Goal: Task Accomplishment & Management: Manage account settings

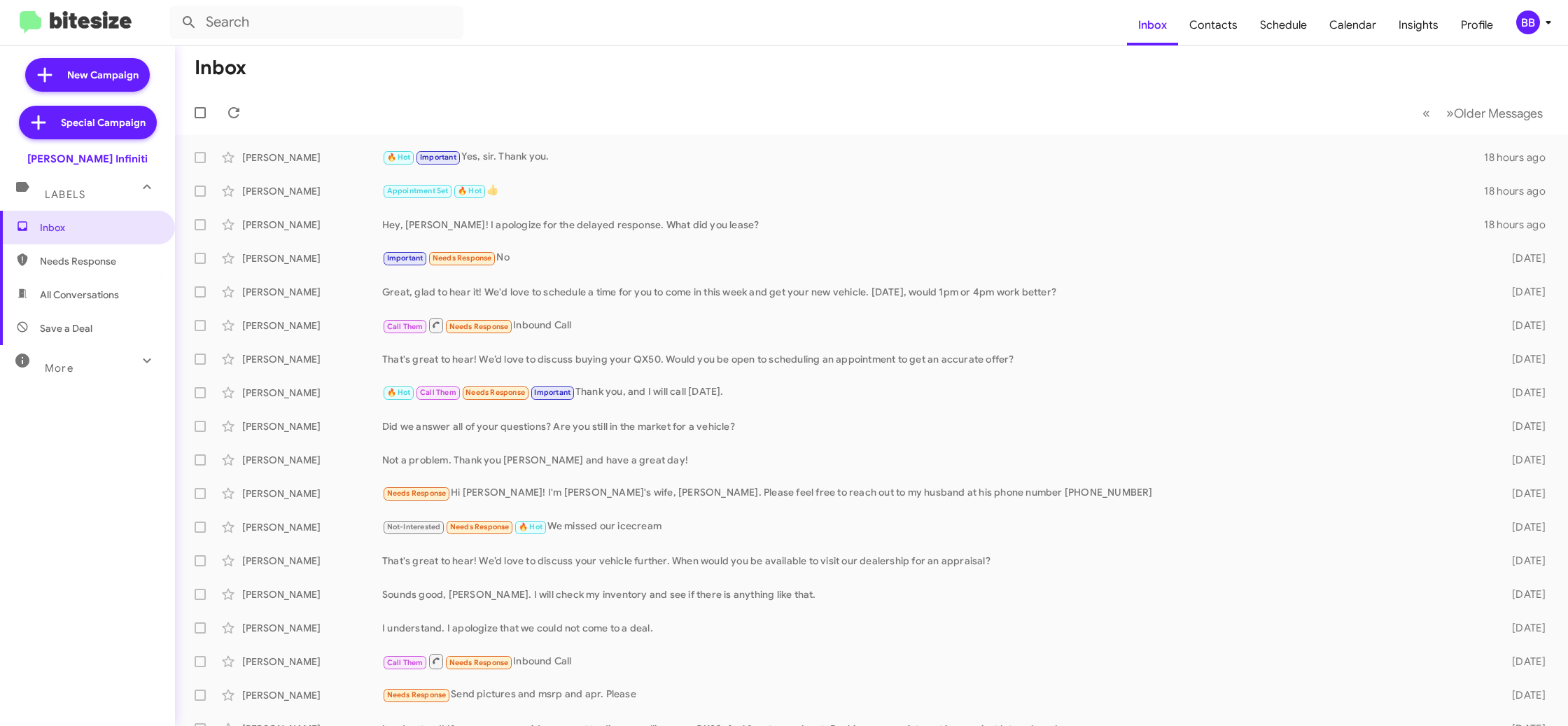
click at [1530, 23] on div "BB" at bounding box center [1528, 22] width 24 height 24
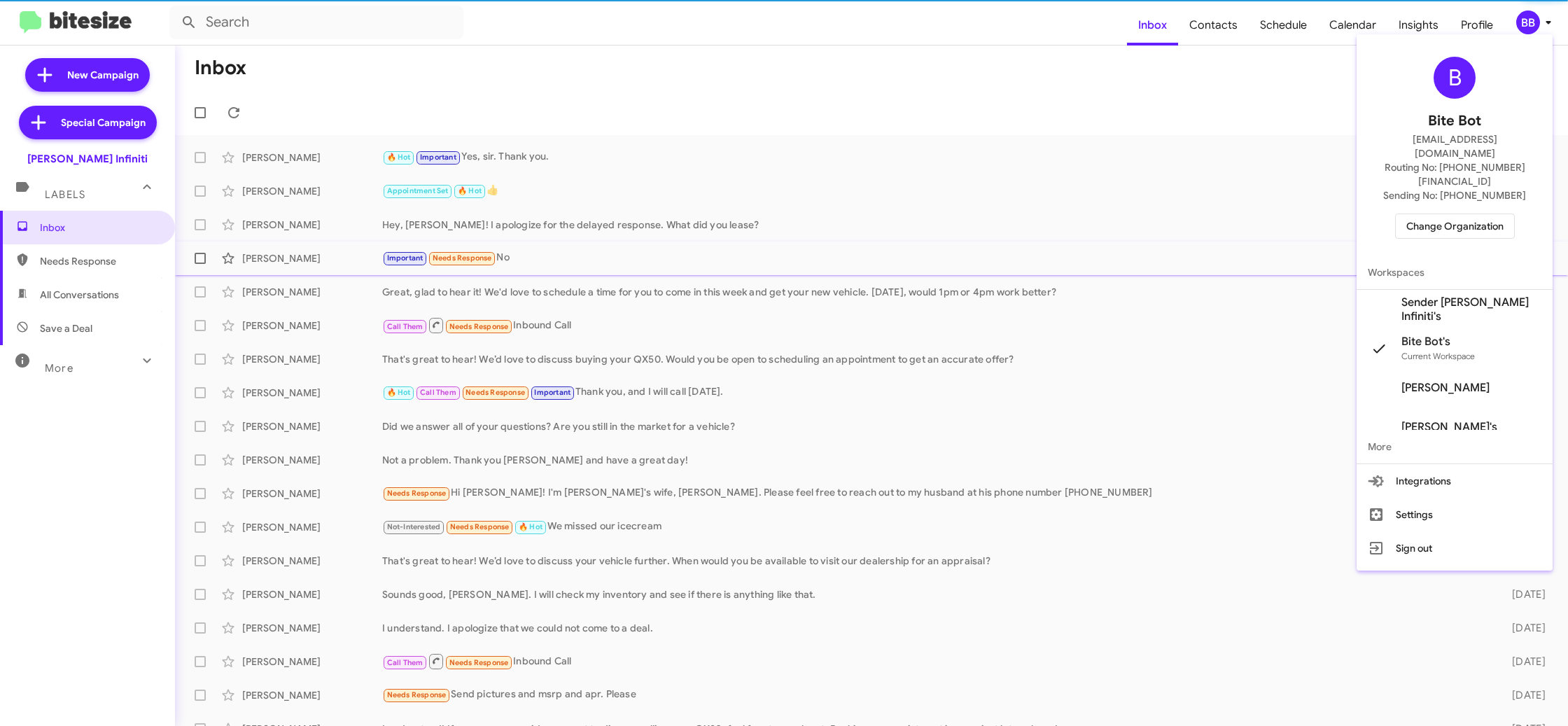
click at [1467, 290] on span "Sender Ed Hicks Infiniti's" at bounding box center [1455, 309] width 196 height 39
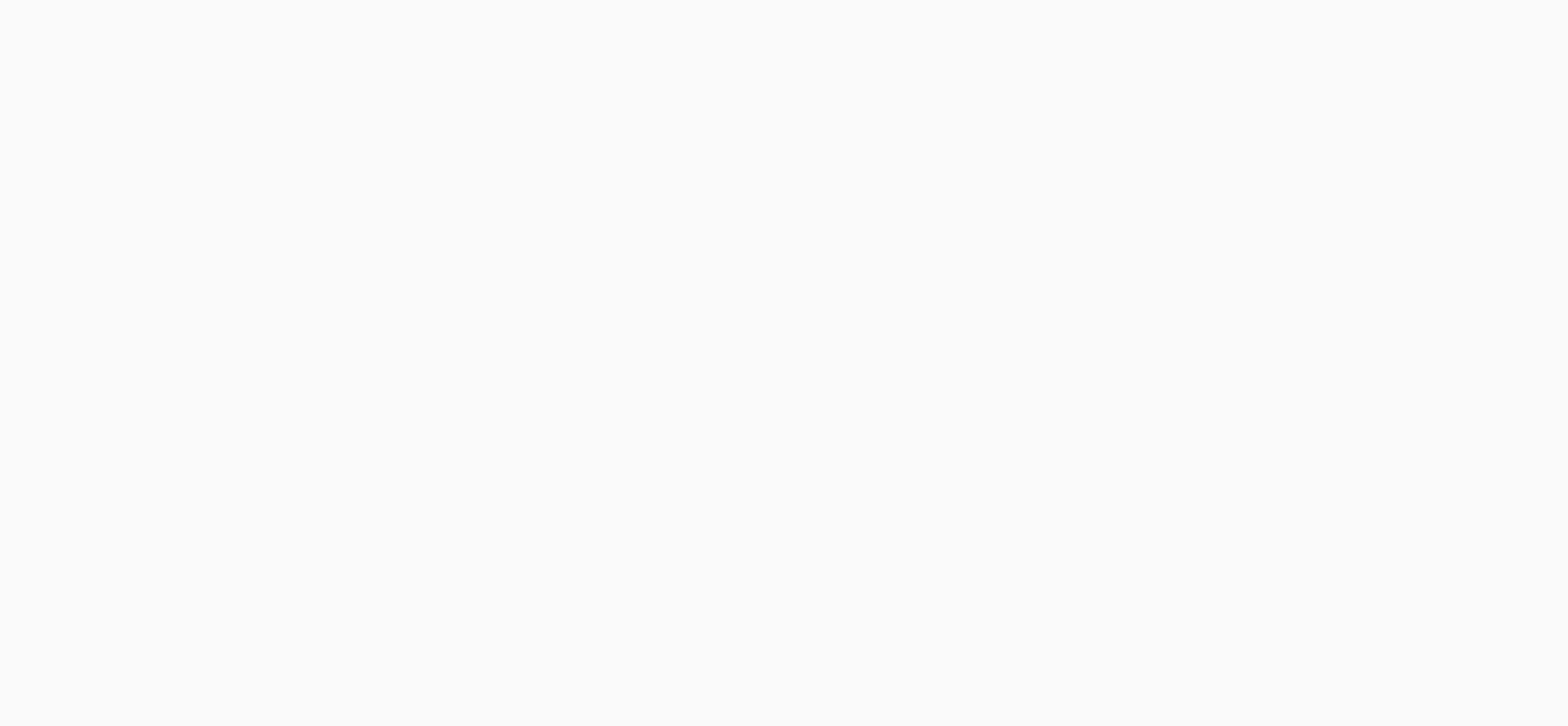
click at [1525, 25] on body at bounding box center [784, 363] width 1568 height 726
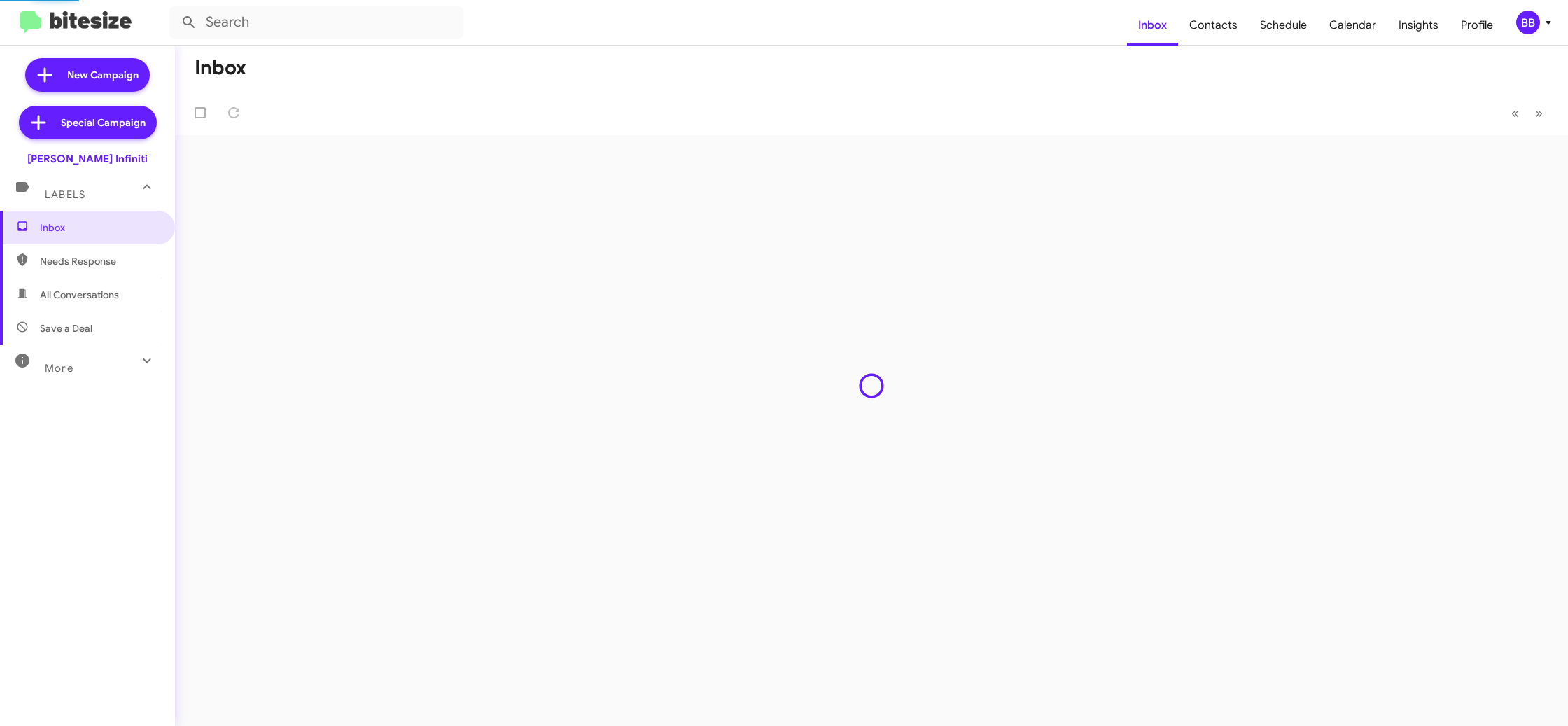
click at [1525, 25] on div "BB" at bounding box center [1528, 22] width 24 height 24
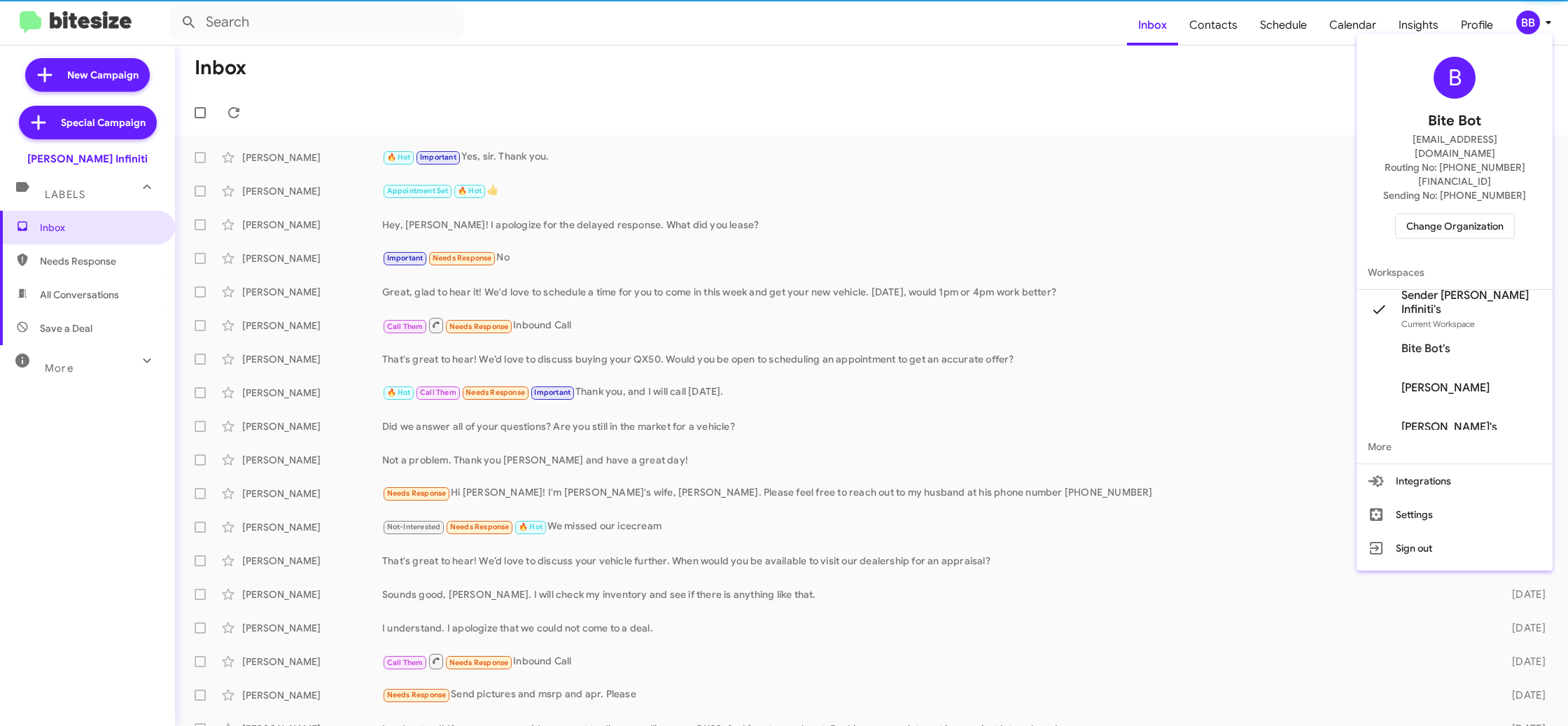
click at [1447, 214] on span "Change Organization" at bounding box center [1455, 226] width 97 height 24
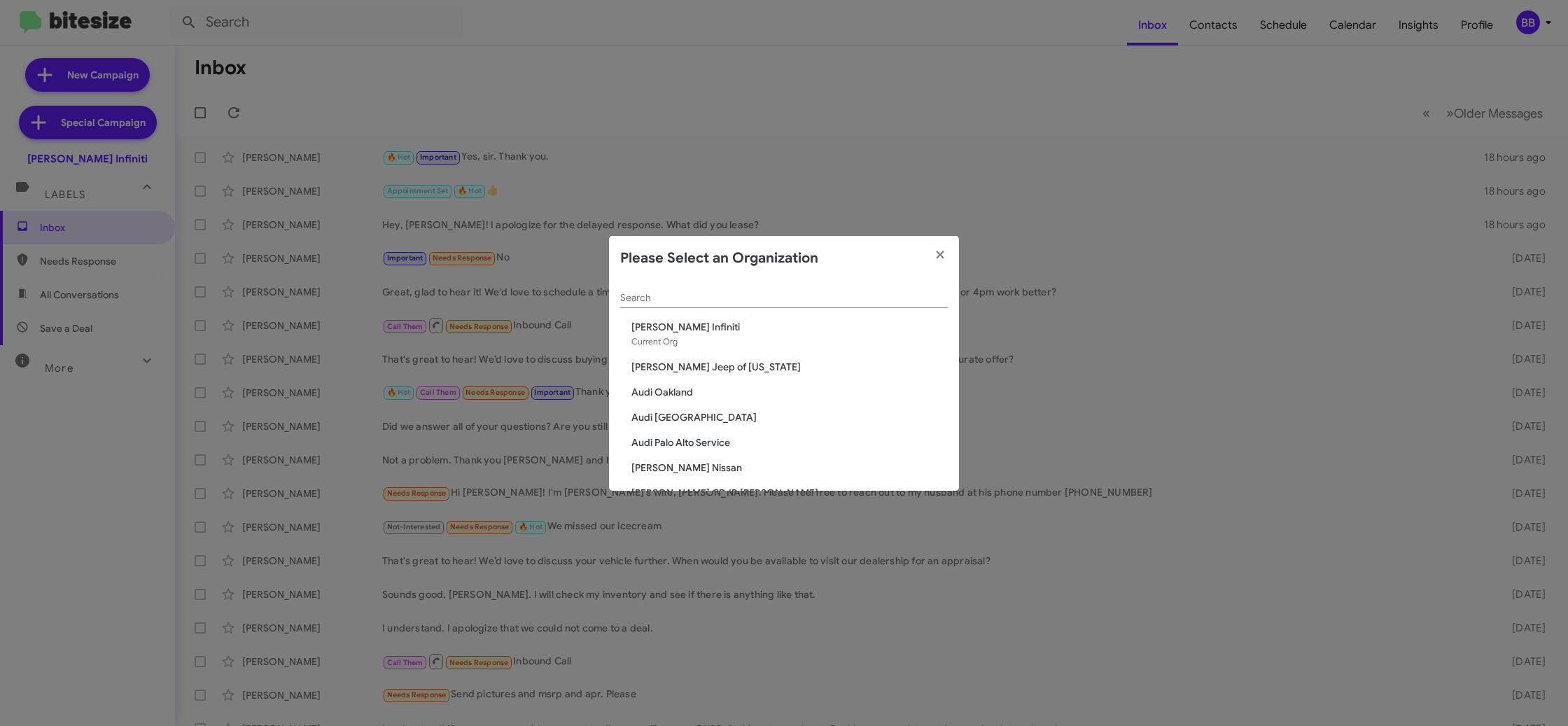
click at [641, 298] on div "Search" at bounding box center [784, 295] width 328 height 27
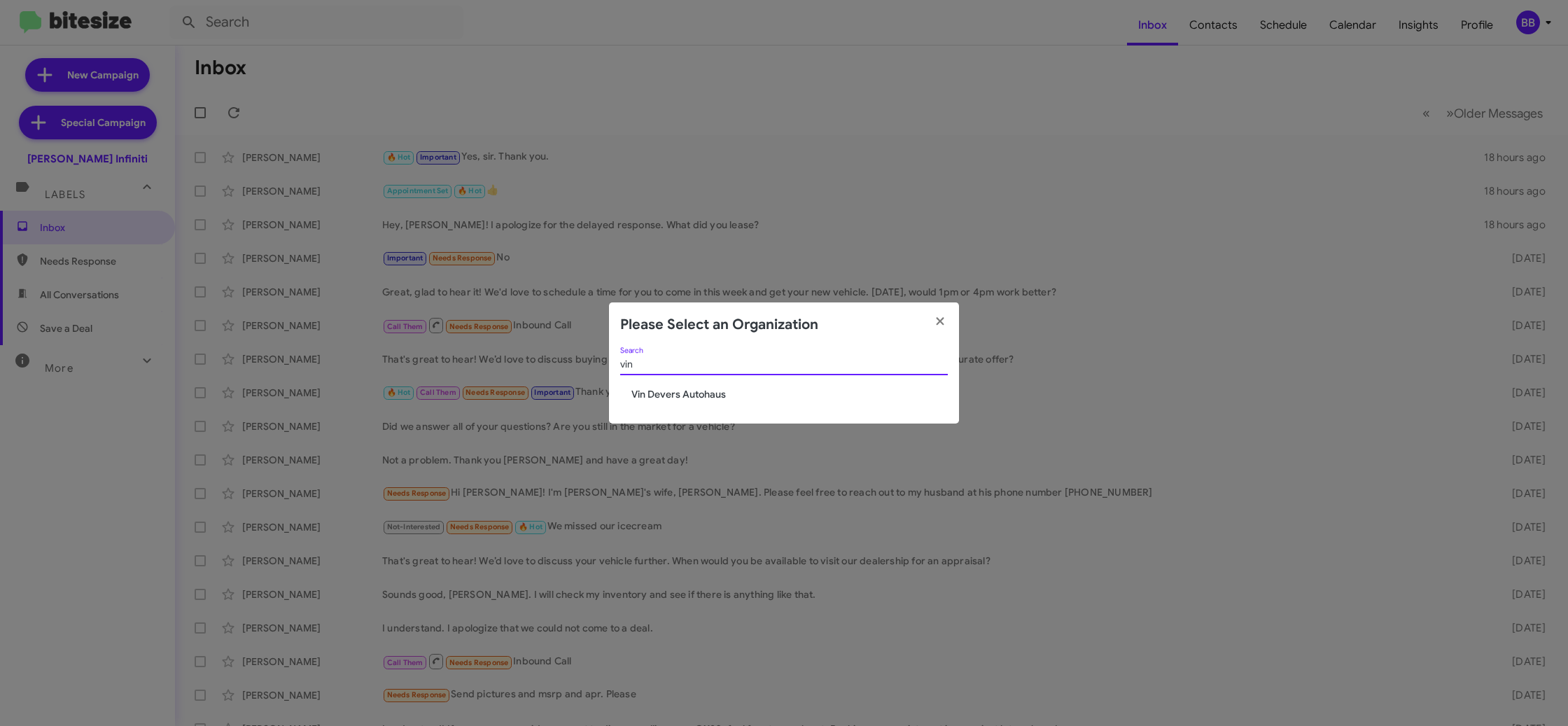
type input "vin"
click at [673, 399] on span "Vin Devers Autohaus" at bounding box center [789, 394] width 316 height 14
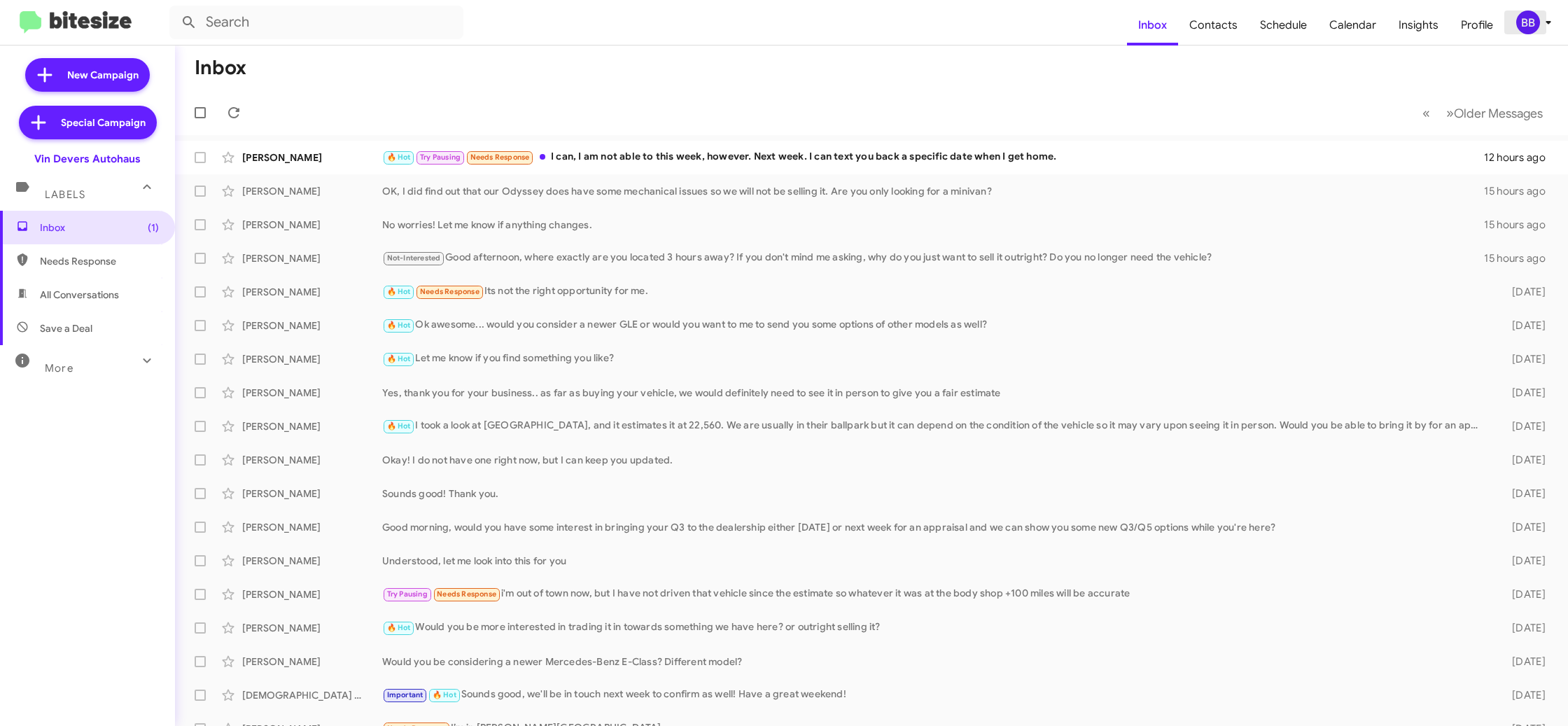
click at [1542, 21] on icon at bounding box center [1548, 22] width 17 height 17
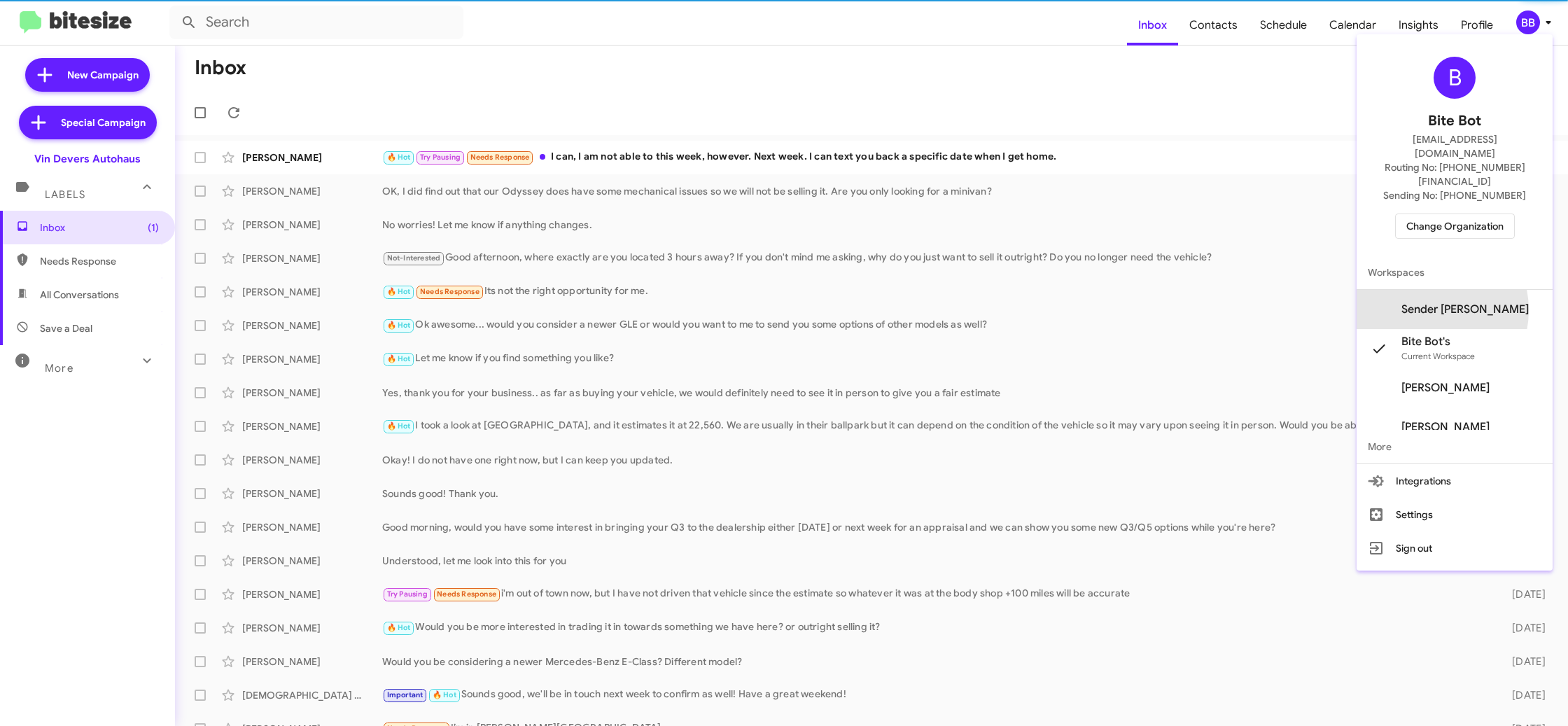
click at [1447, 302] on span "Sender [PERSON_NAME]" at bounding box center [1465, 309] width 128 height 14
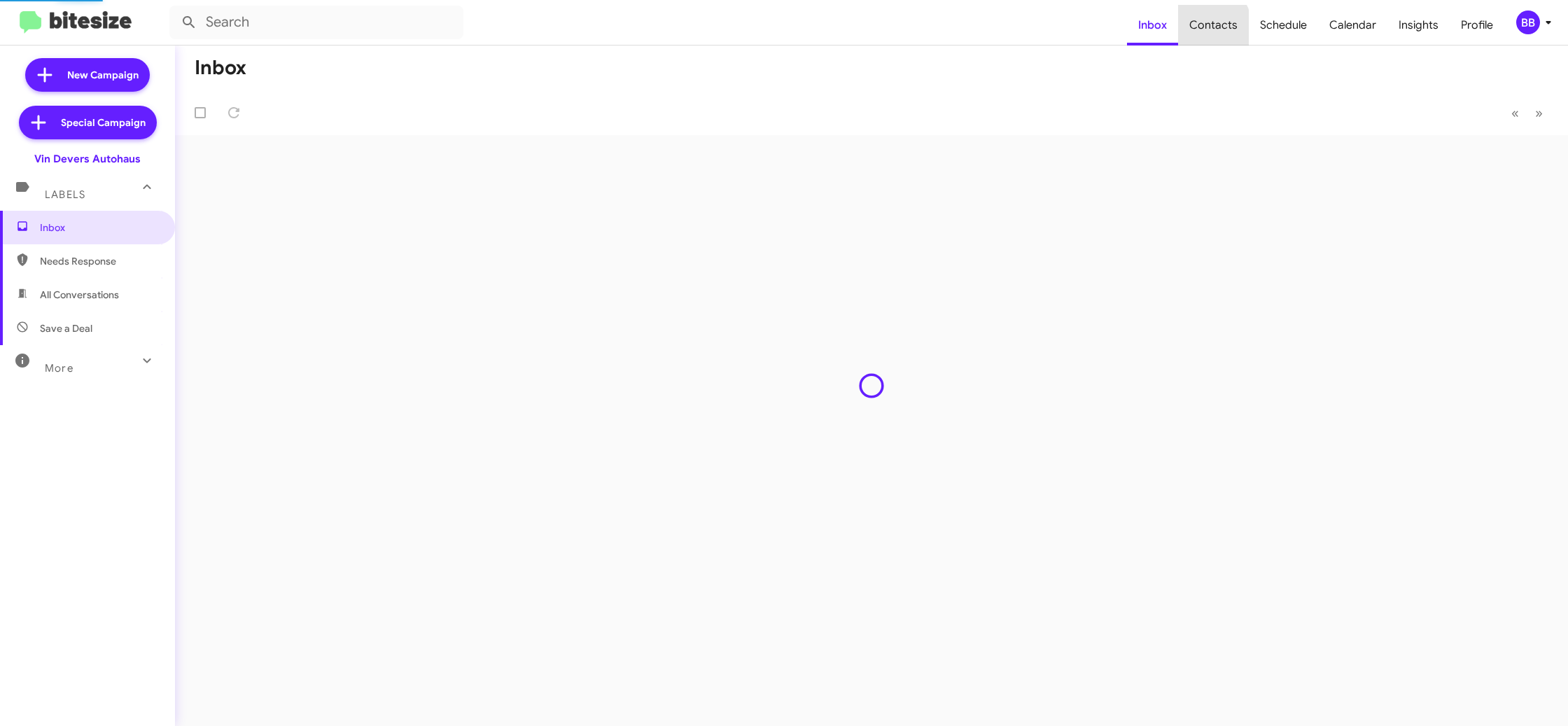
click at [1195, 32] on span "Contacts" at bounding box center [1213, 26] width 71 height 41
click at [1196, 32] on span "Contacts" at bounding box center [1213, 26] width 71 height 41
type input "in:groups"
click at [1197, 31] on span "Contacts" at bounding box center [1213, 26] width 71 height 41
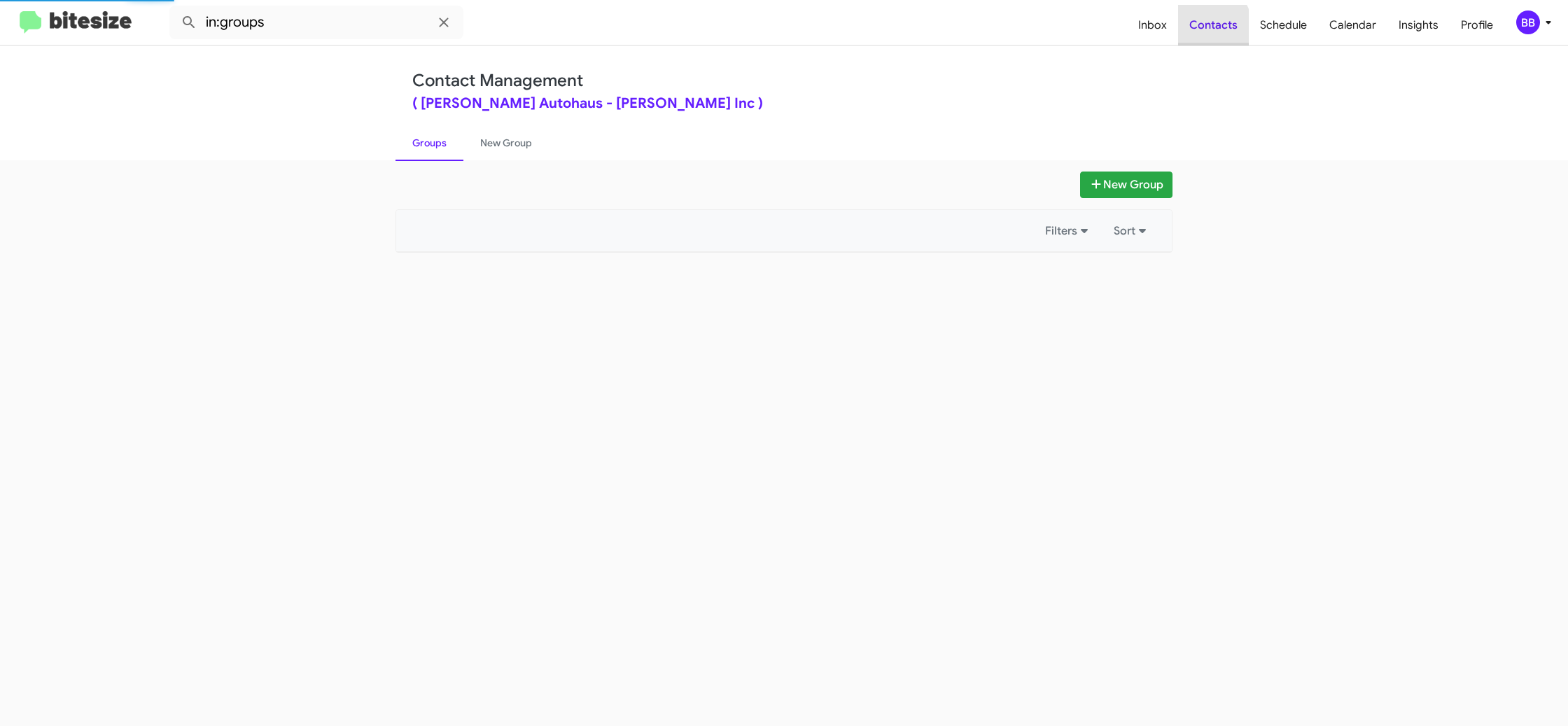
click at [1198, 30] on span "Contacts" at bounding box center [1213, 26] width 71 height 41
drag, startPoint x: 1198, startPoint y: 30, endPoint x: 1187, endPoint y: 26, distance: 11.7
click at [1201, 29] on span "Contacts" at bounding box center [1213, 26] width 71 height 41
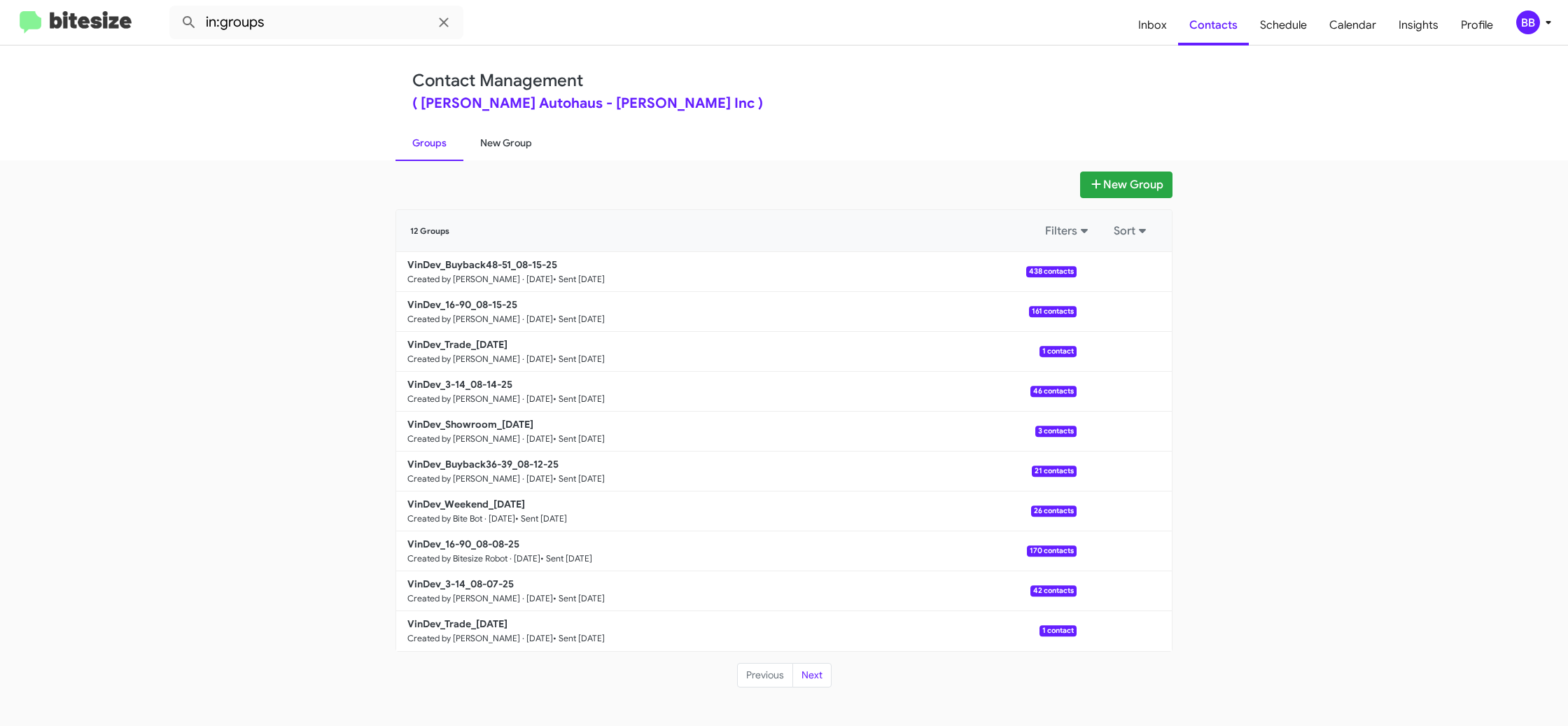
click at [510, 140] on link "New Group" at bounding box center [506, 142] width 85 height 37
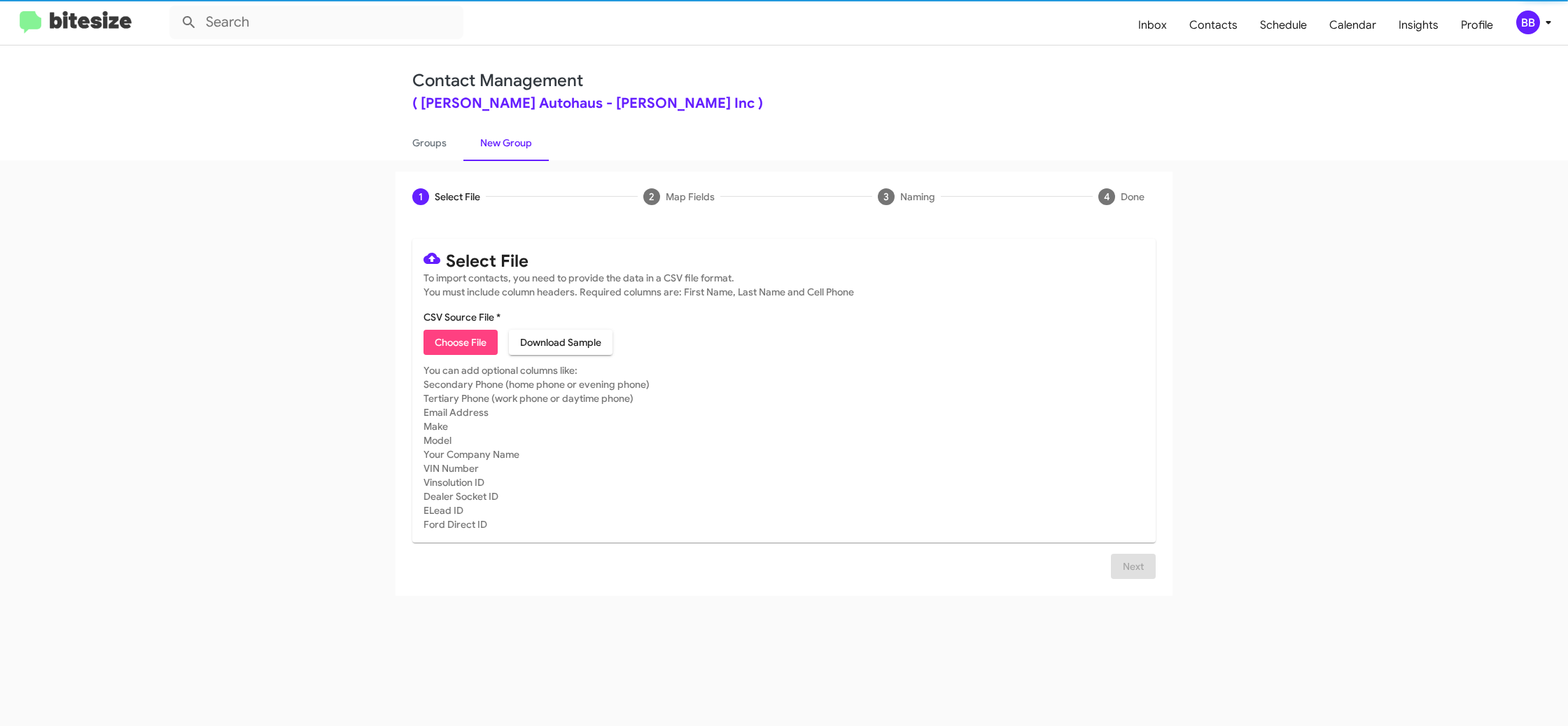
click at [475, 334] on span "Choose File" at bounding box center [460, 343] width 52 height 26
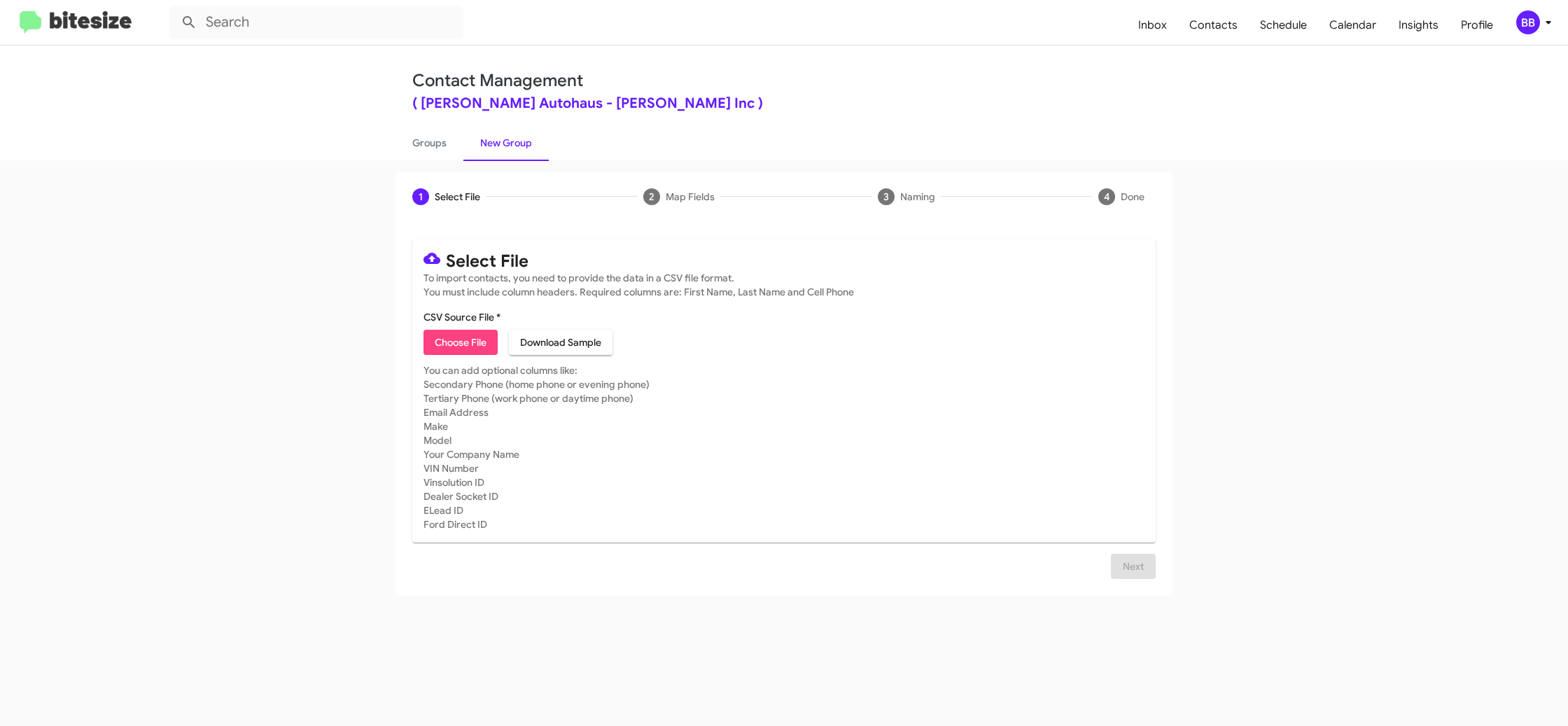
type input "VinDev_10-90_08-19-25"
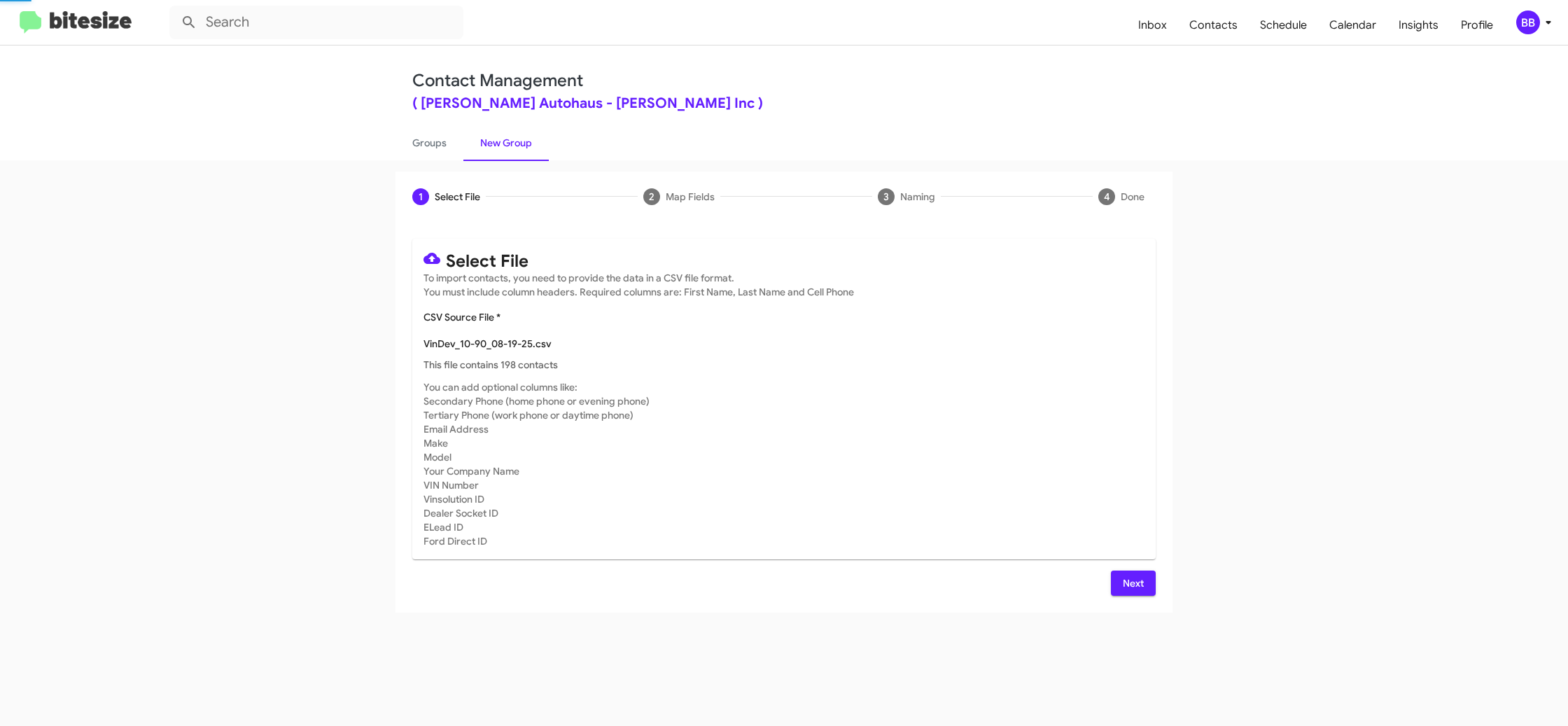
drag, startPoint x: 979, startPoint y: 465, endPoint x: 991, endPoint y: 493, distance: 30.5
click at [979, 465] on mat-card-subtitle "You can add optional columns like: Secondary Phone (home phone or evening phone…" at bounding box center [784, 464] width 721 height 168
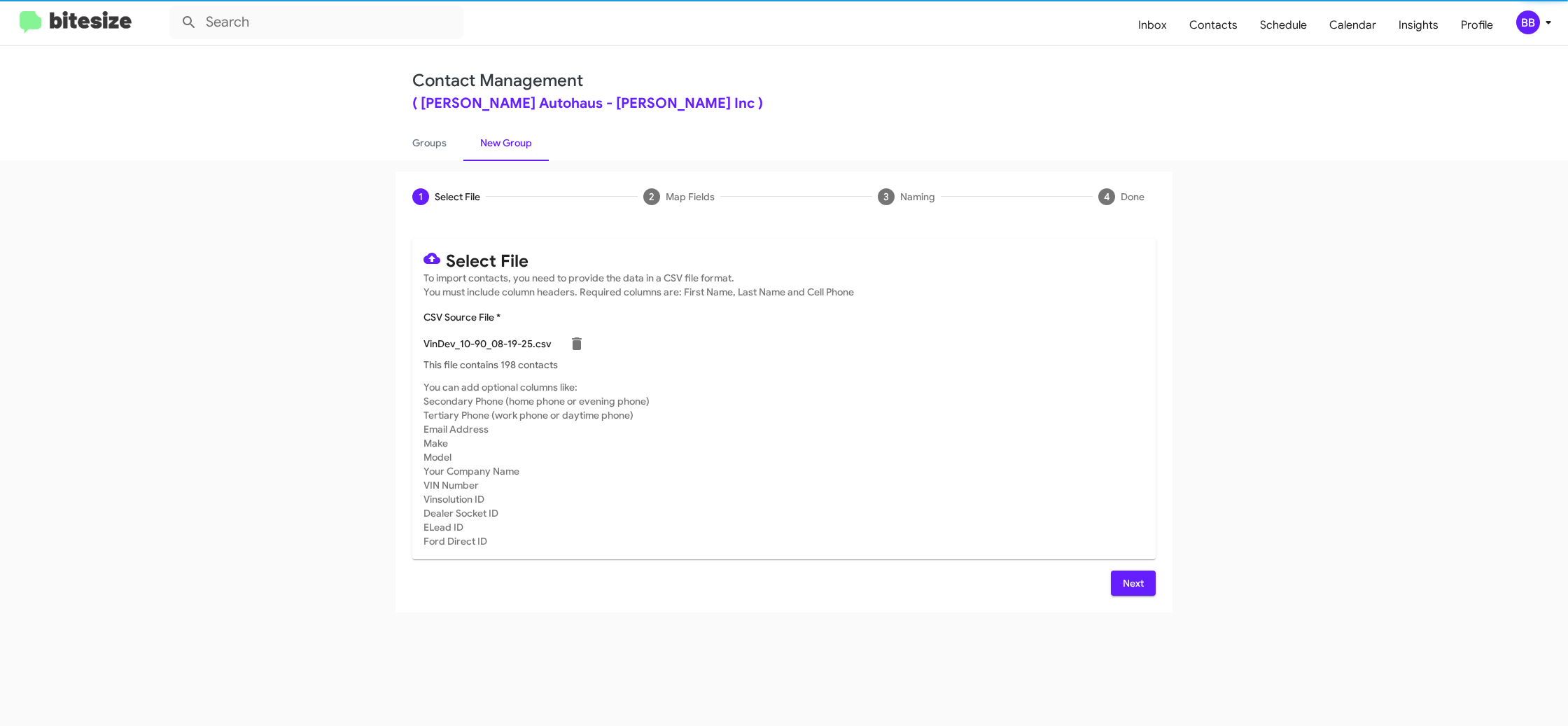
click at [1111, 581] on div "Next" at bounding box center [784, 584] width 744 height 26
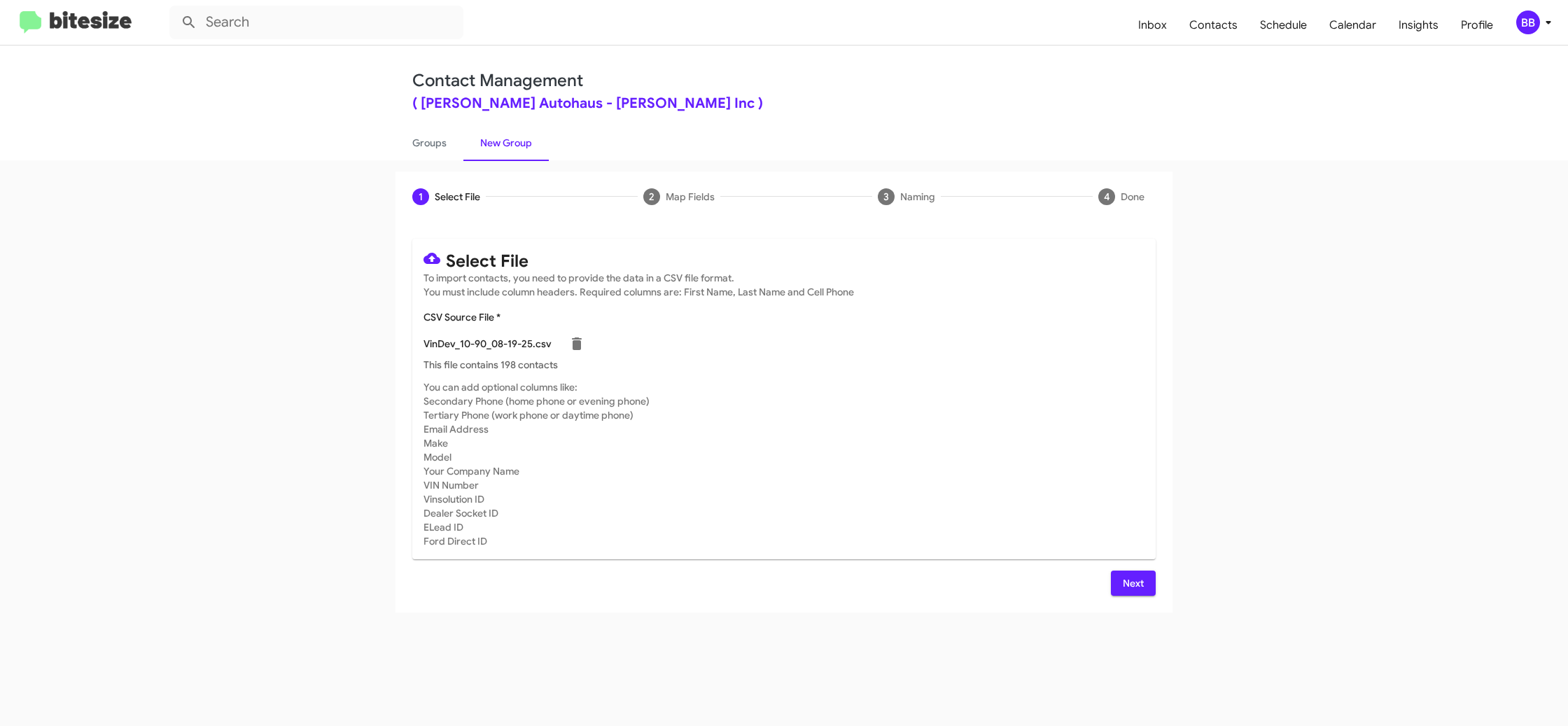
click at [1121, 585] on button "Next" at bounding box center [1133, 584] width 45 height 26
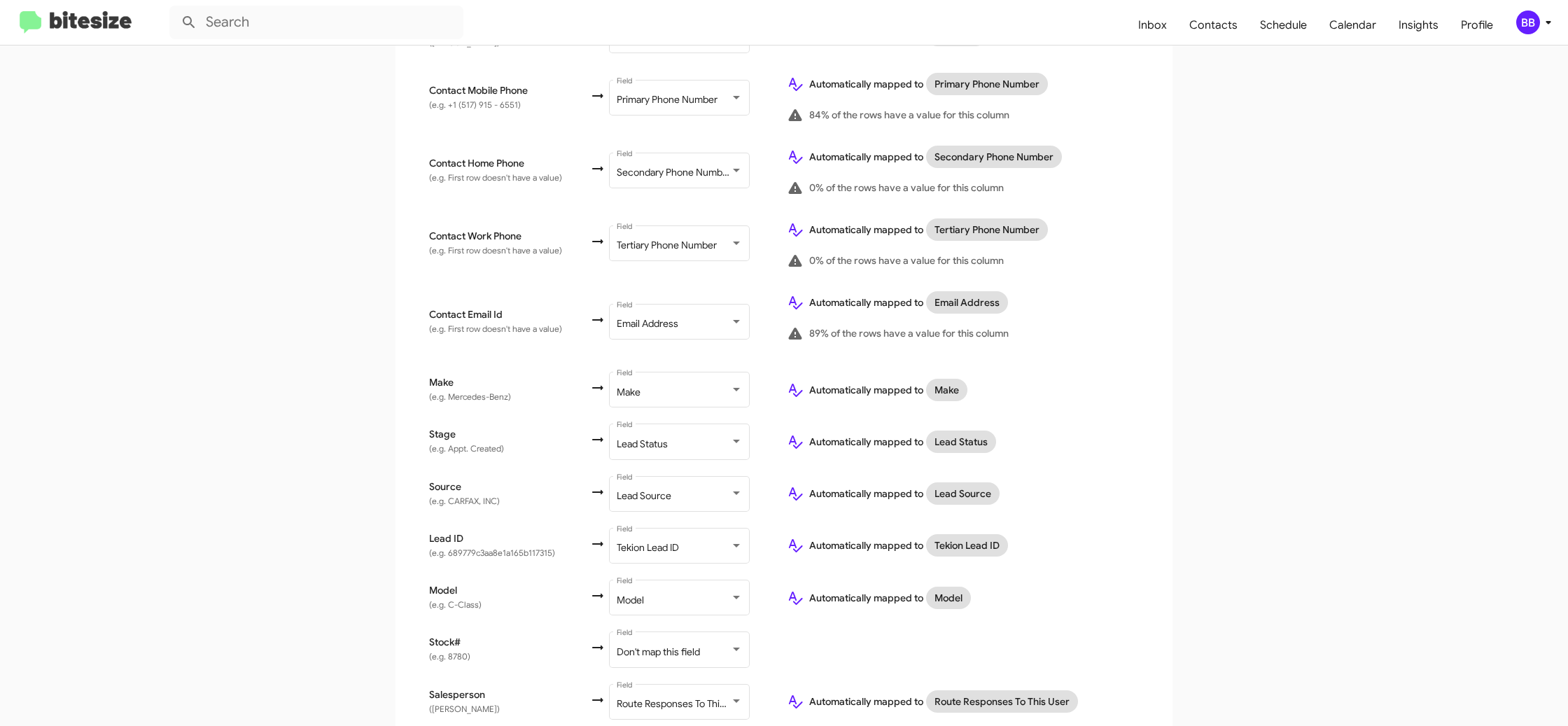
scroll to position [435, 0]
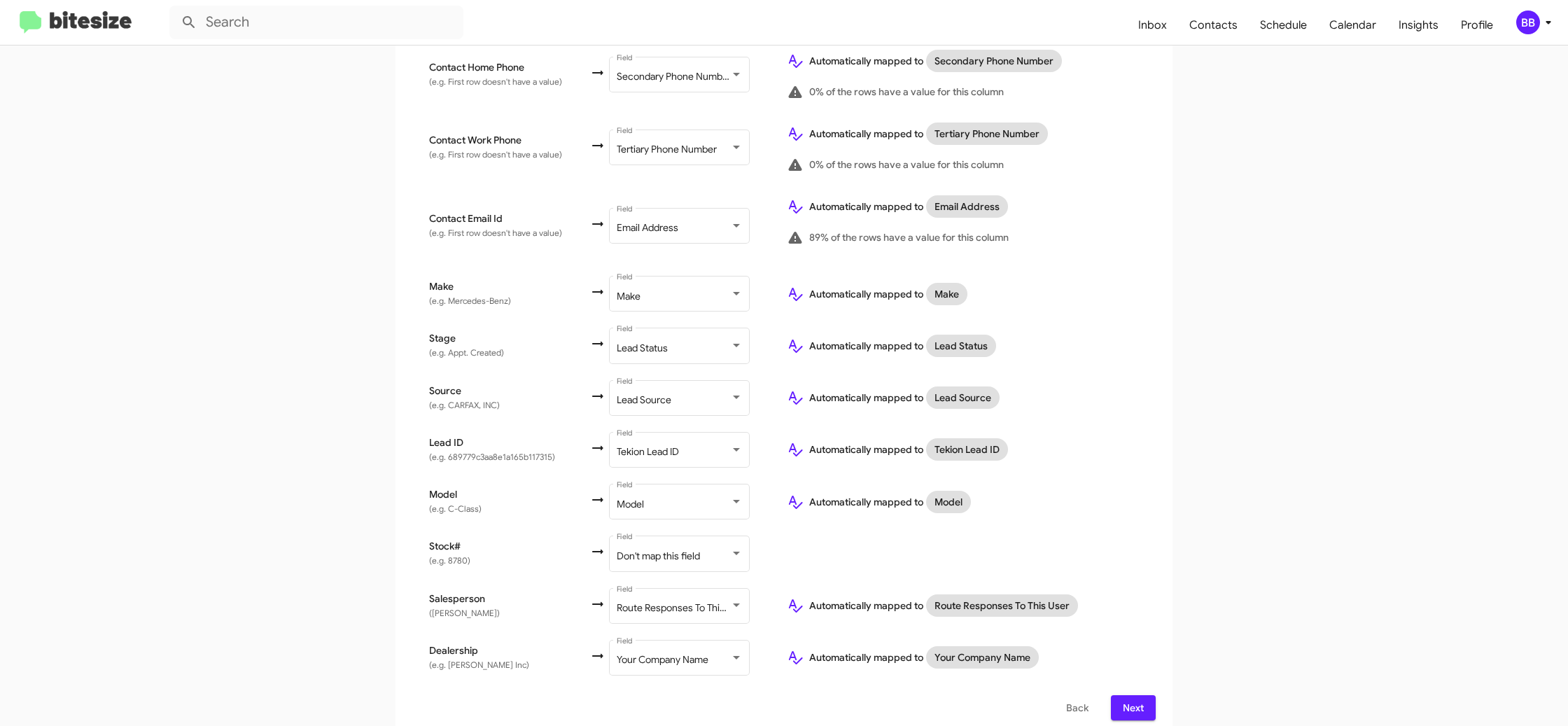
click at [1129, 701] on span "Next" at bounding box center [1133, 708] width 22 height 26
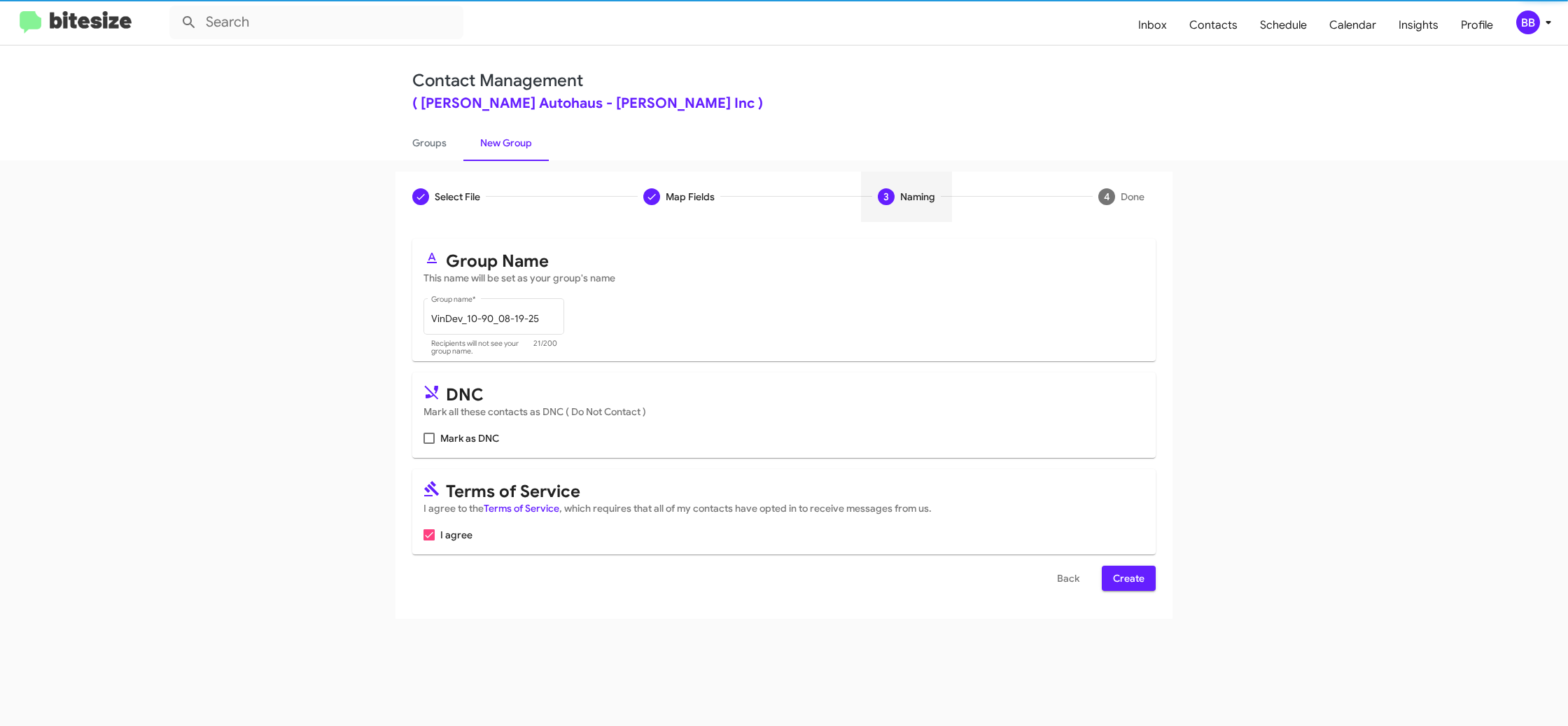
scroll to position [0, 0]
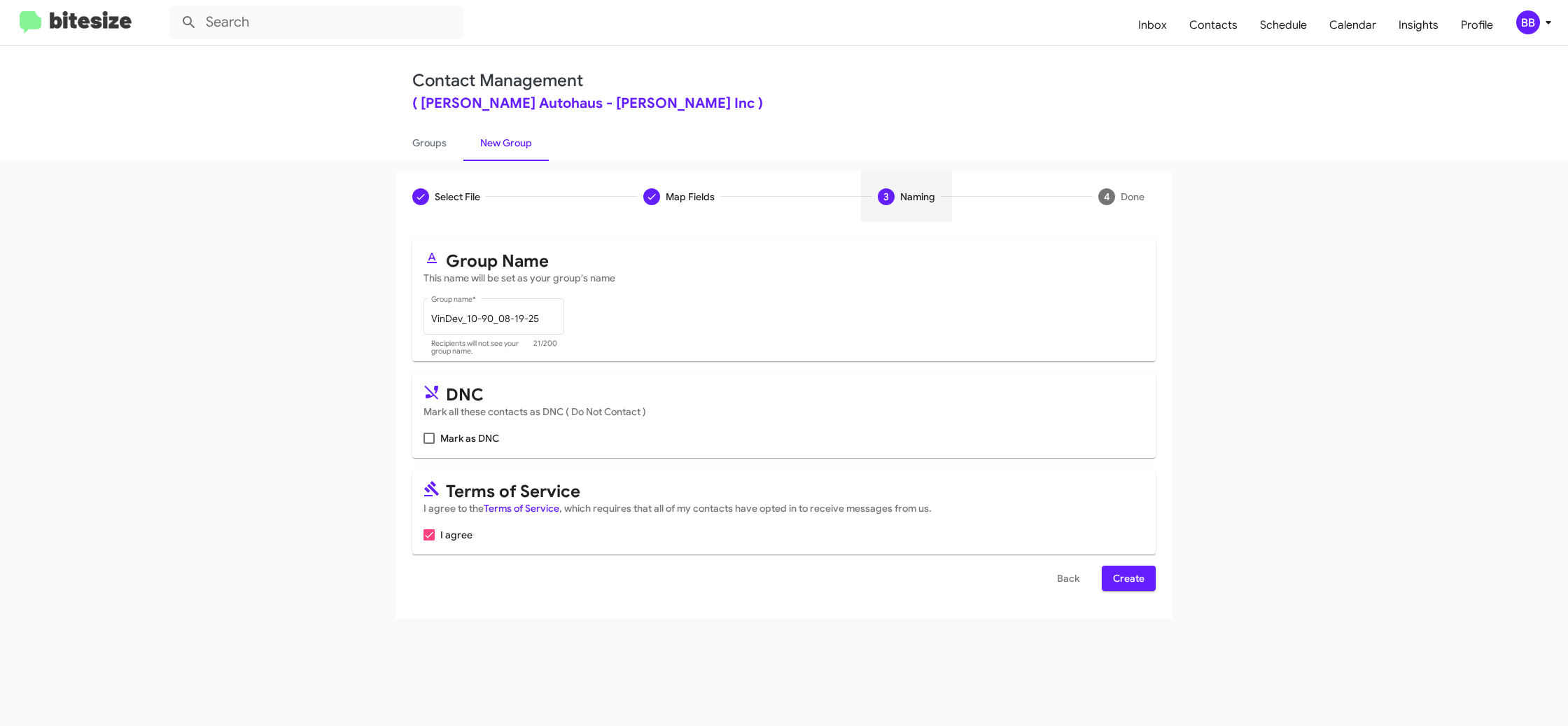
drag, startPoint x: 1122, startPoint y: 573, endPoint x: 1072, endPoint y: 544, distance: 57.8
click at [1122, 573] on span "Create" at bounding box center [1129, 579] width 32 height 26
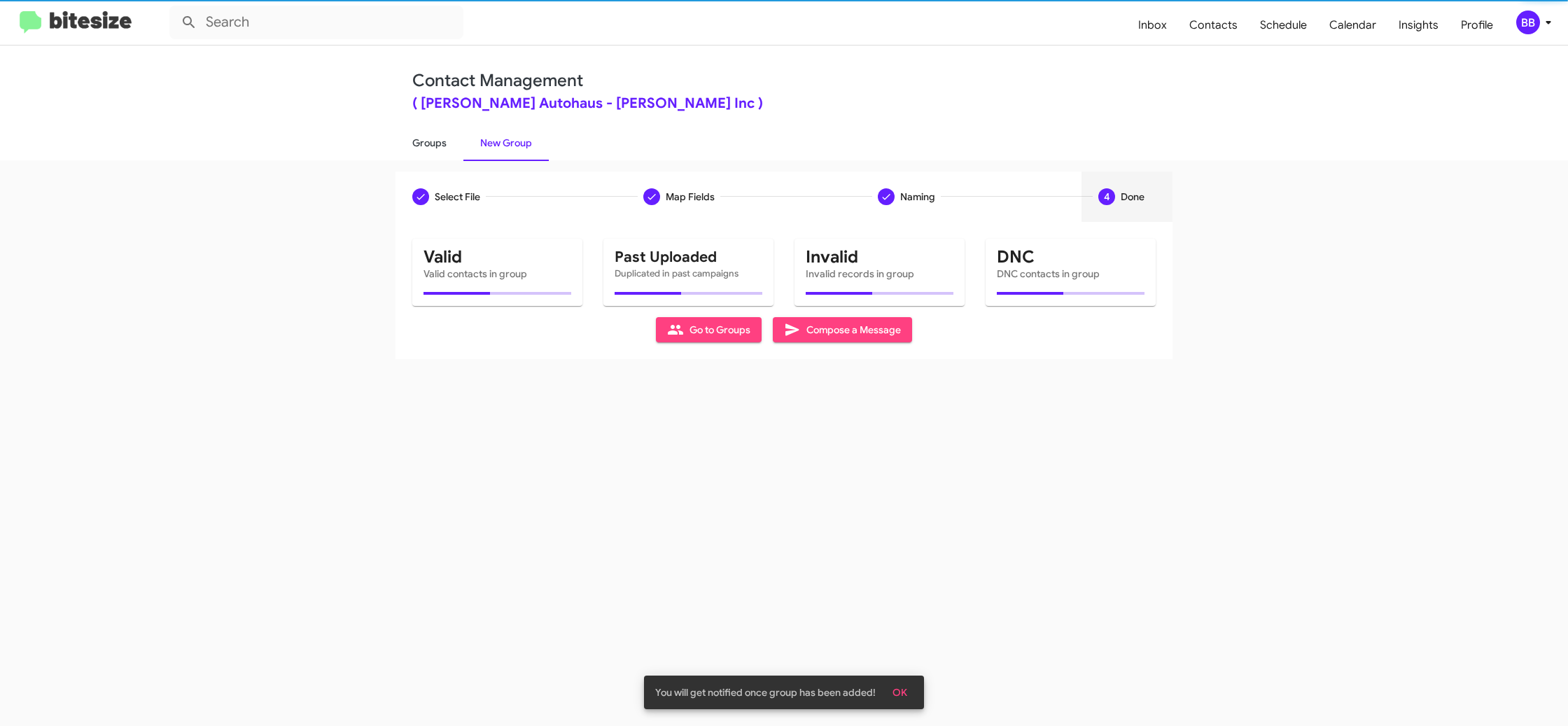
click at [432, 142] on link "Groups" at bounding box center [429, 142] width 68 height 37
type input "in:groups"
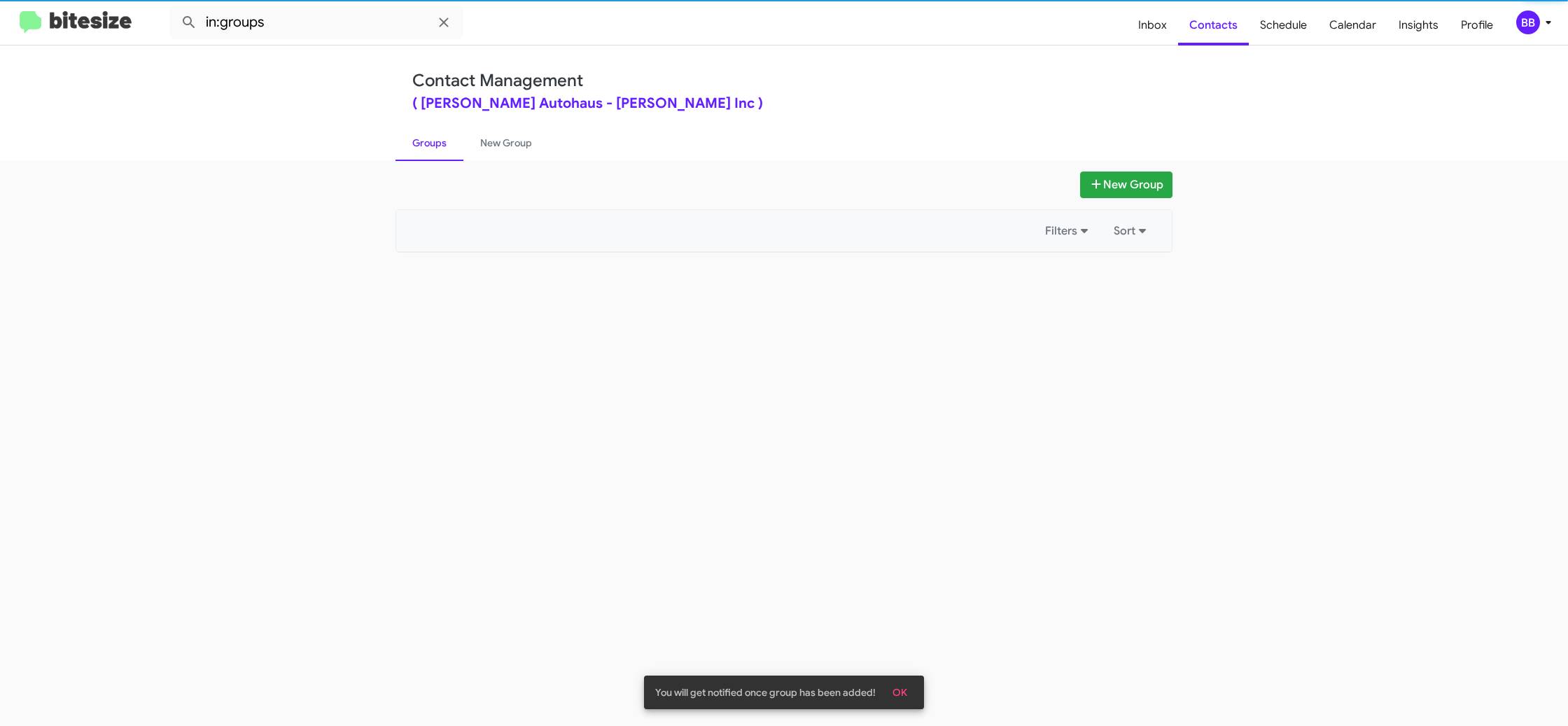
click at [432, 142] on link "Groups" at bounding box center [429, 142] width 68 height 37
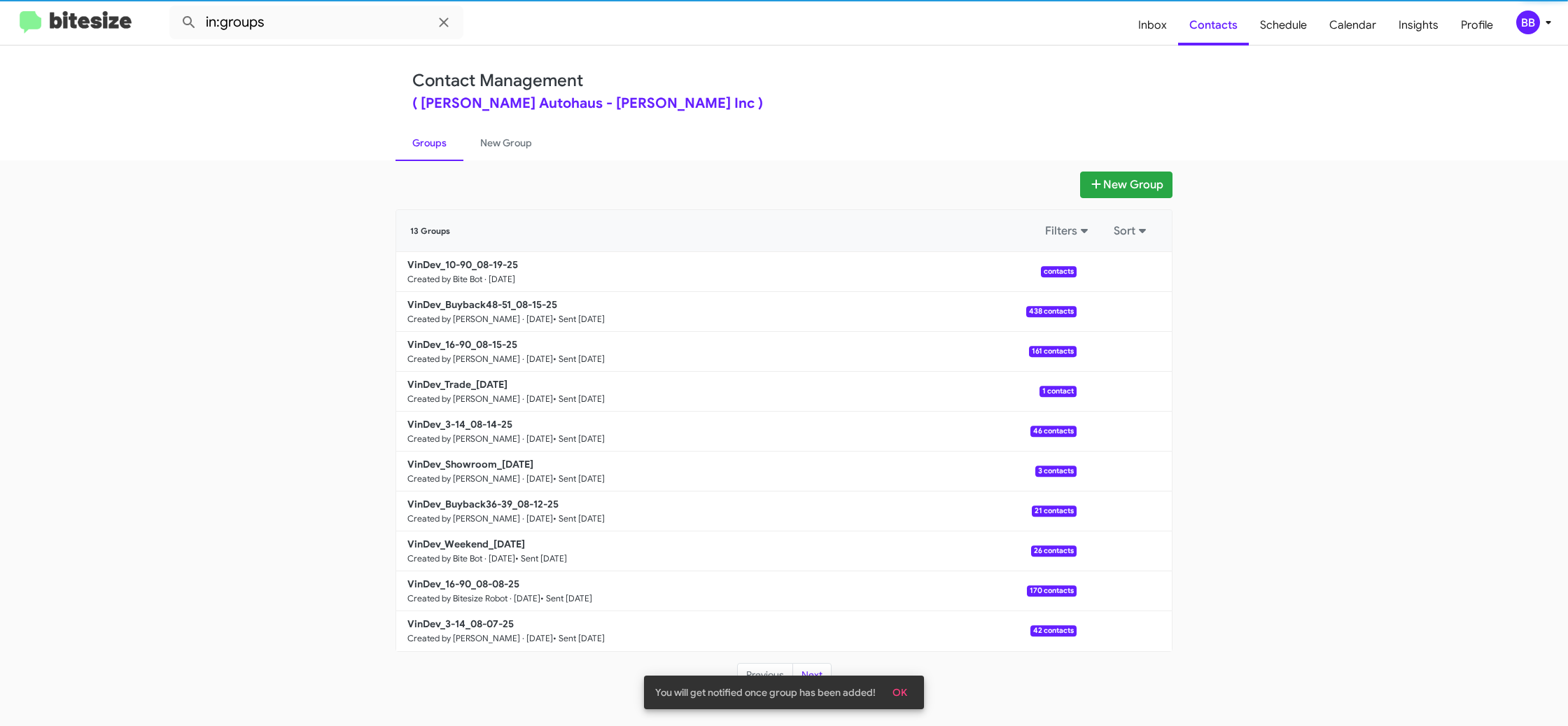
click at [432, 142] on link "Groups" at bounding box center [429, 142] width 68 height 37
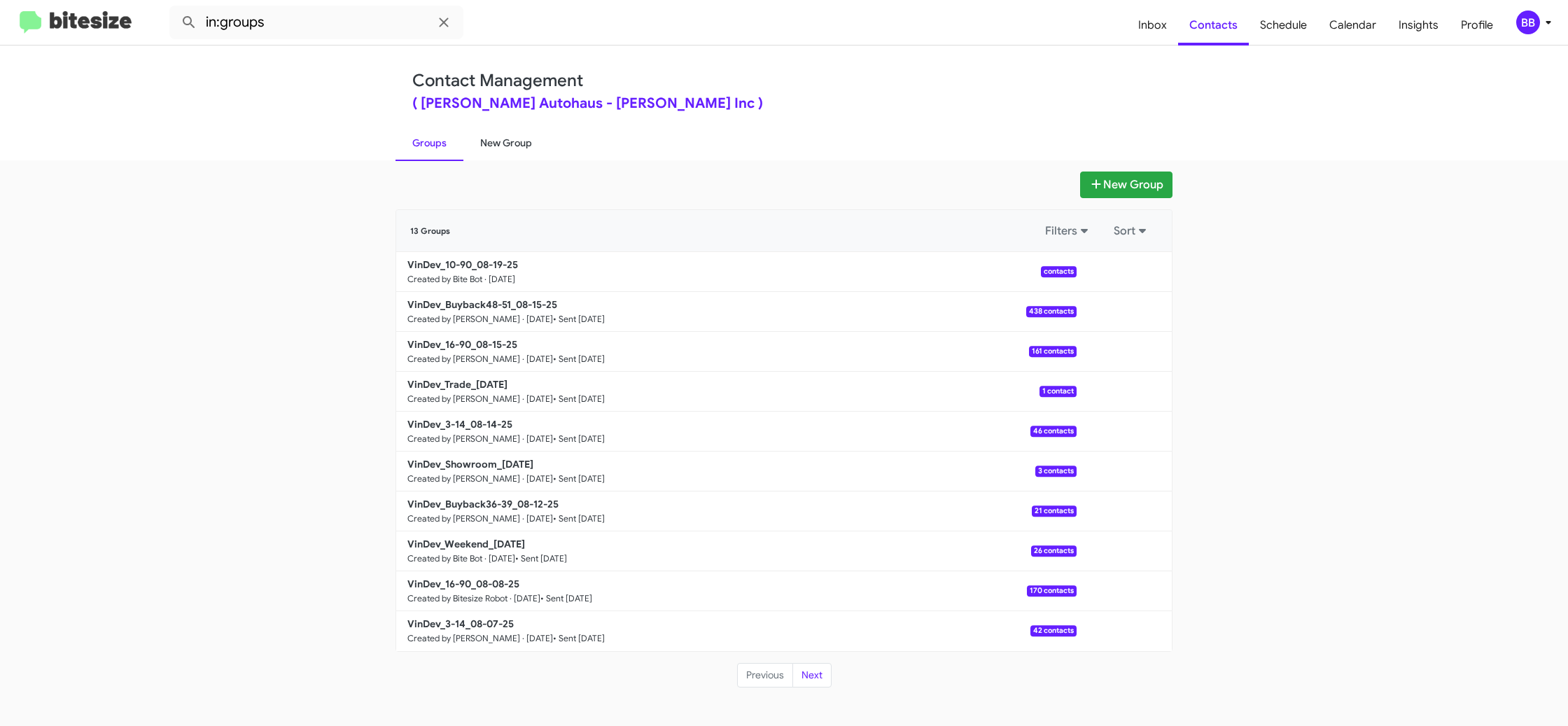
click at [491, 147] on link "New Group" at bounding box center [506, 142] width 85 height 37
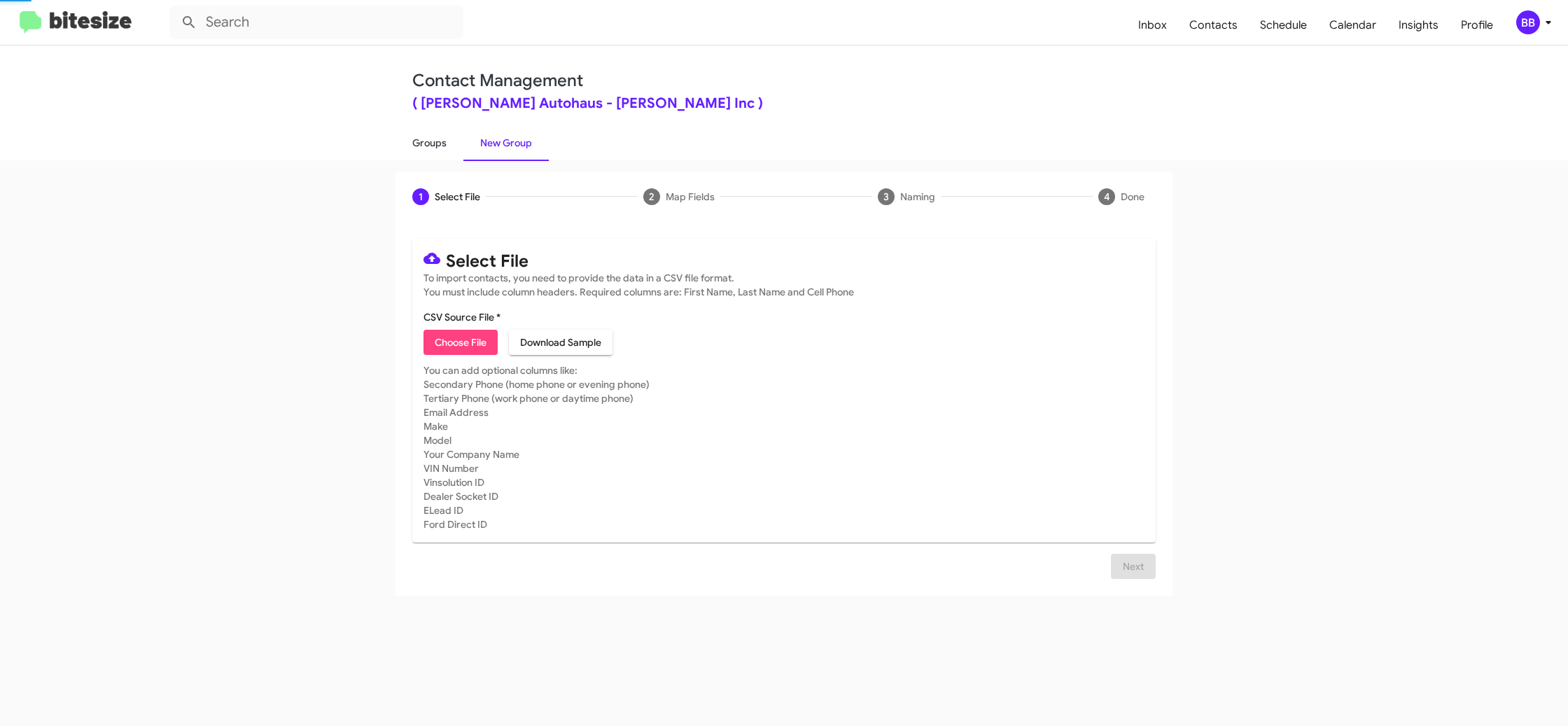
click at [434, 144] on link "Groups" at bounding box center [429, 142] width 68 height 37
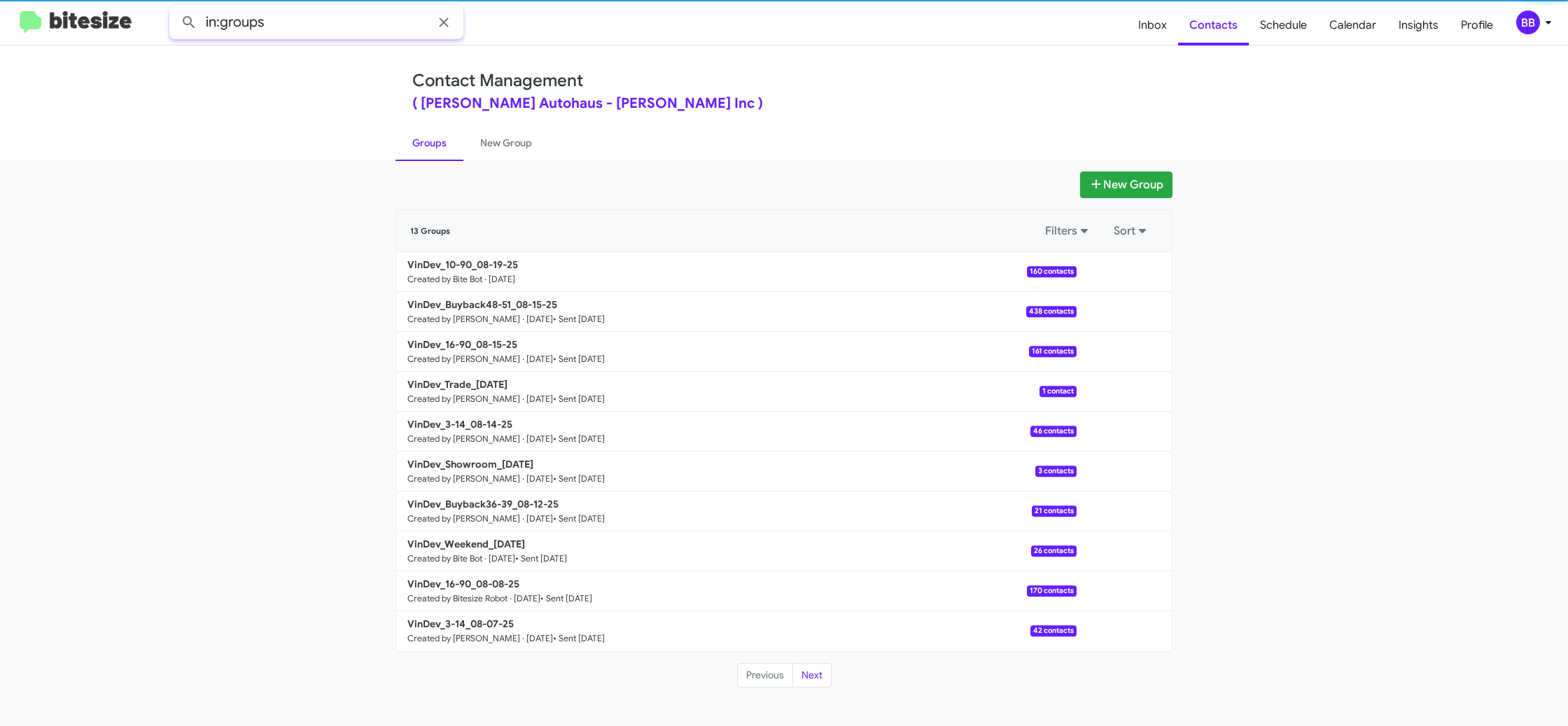
click at [308, 31] on input "in:groups" at bounding box center [316, 22] width 294 height 33
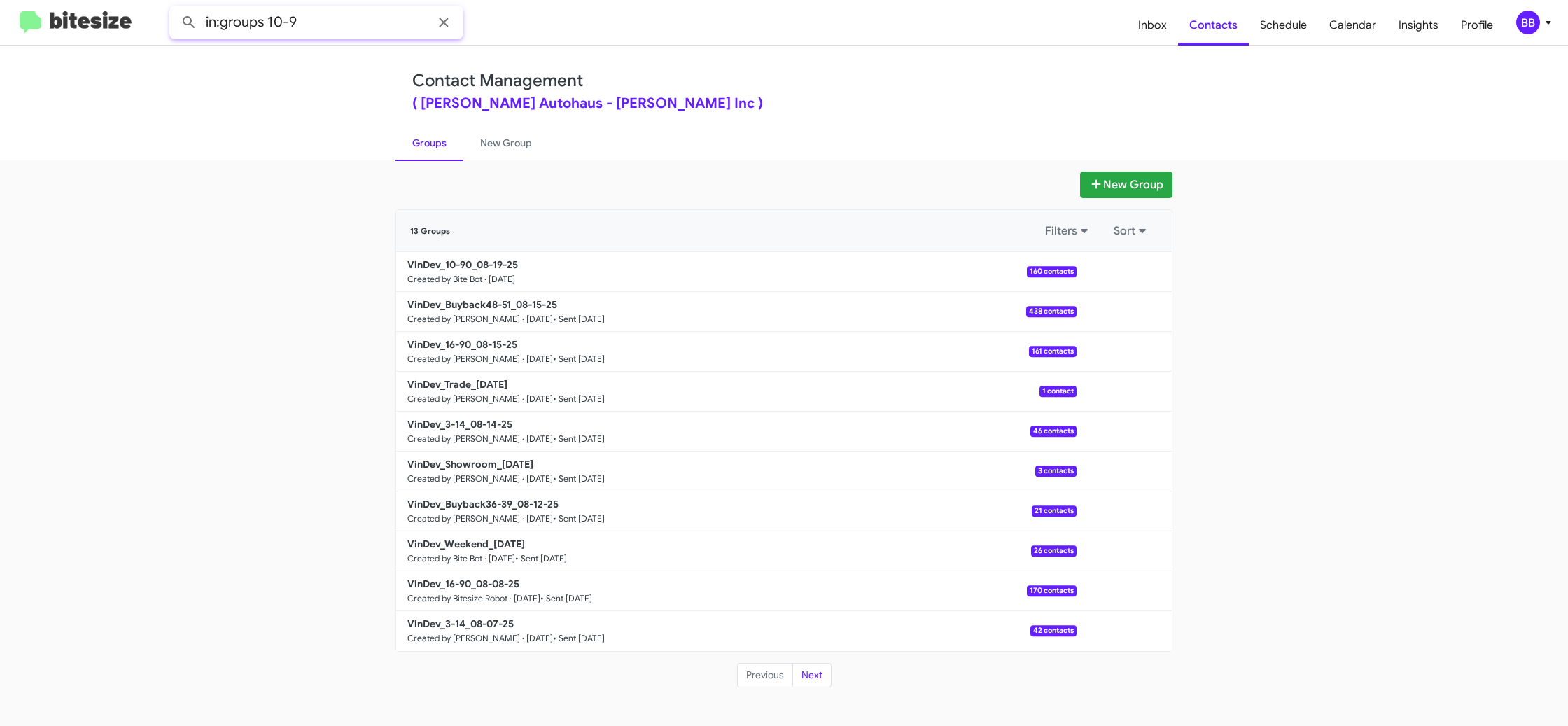
click at [175, 9] on button at bounding box center [188, 22] width 28 height 28
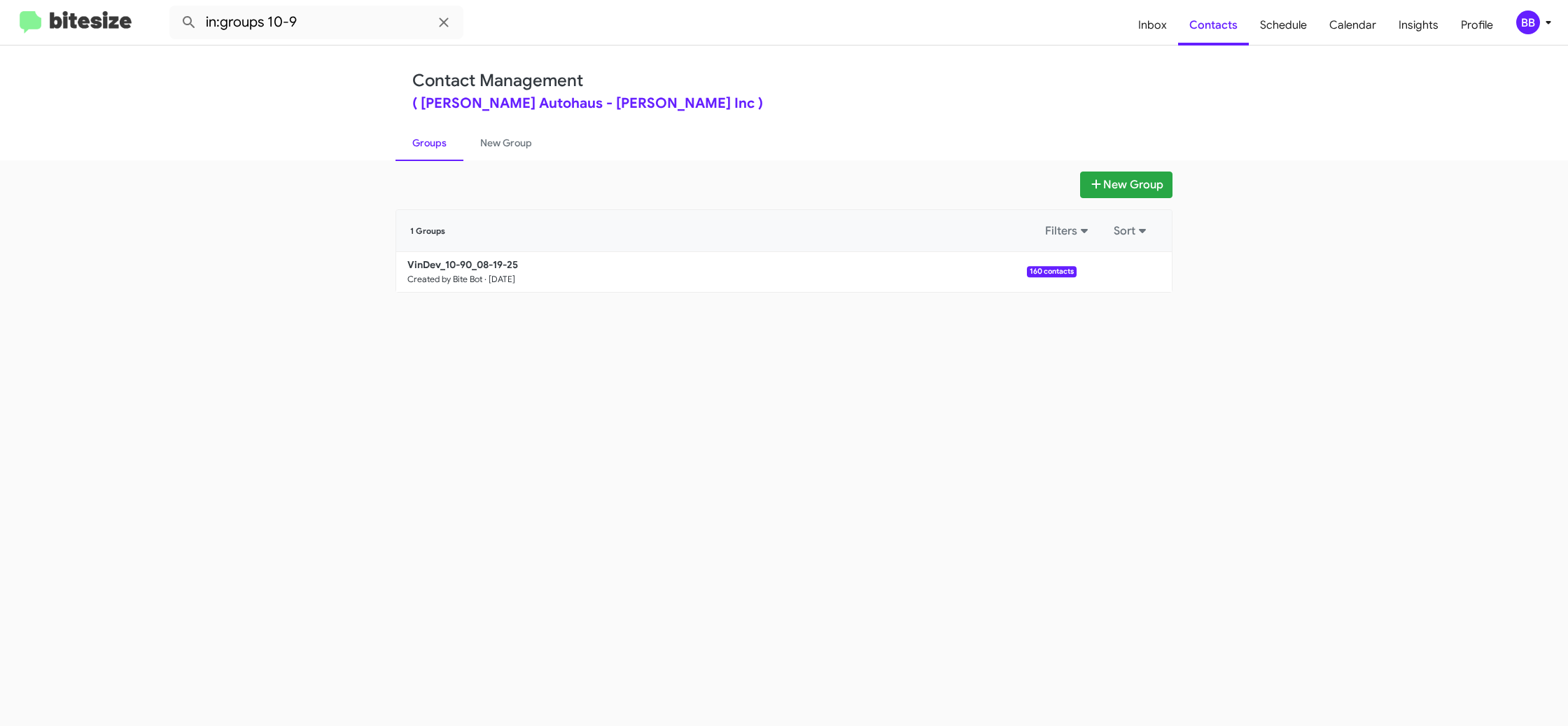
click at [496, 164] on div "New Group 1 Groups Filters Sort VinDev_10-90_08-19-25 Created by Bite Bot · Aug…" at bounding box center [784, 443] width 1568 height 566
click at [456, 158] on link "Groups" at bounding box center [429, 142] width 68 height 37
type input "in:groups"
click at [456, 158] on link "Groups" at bounding box center [429, 142] width 68 height 37
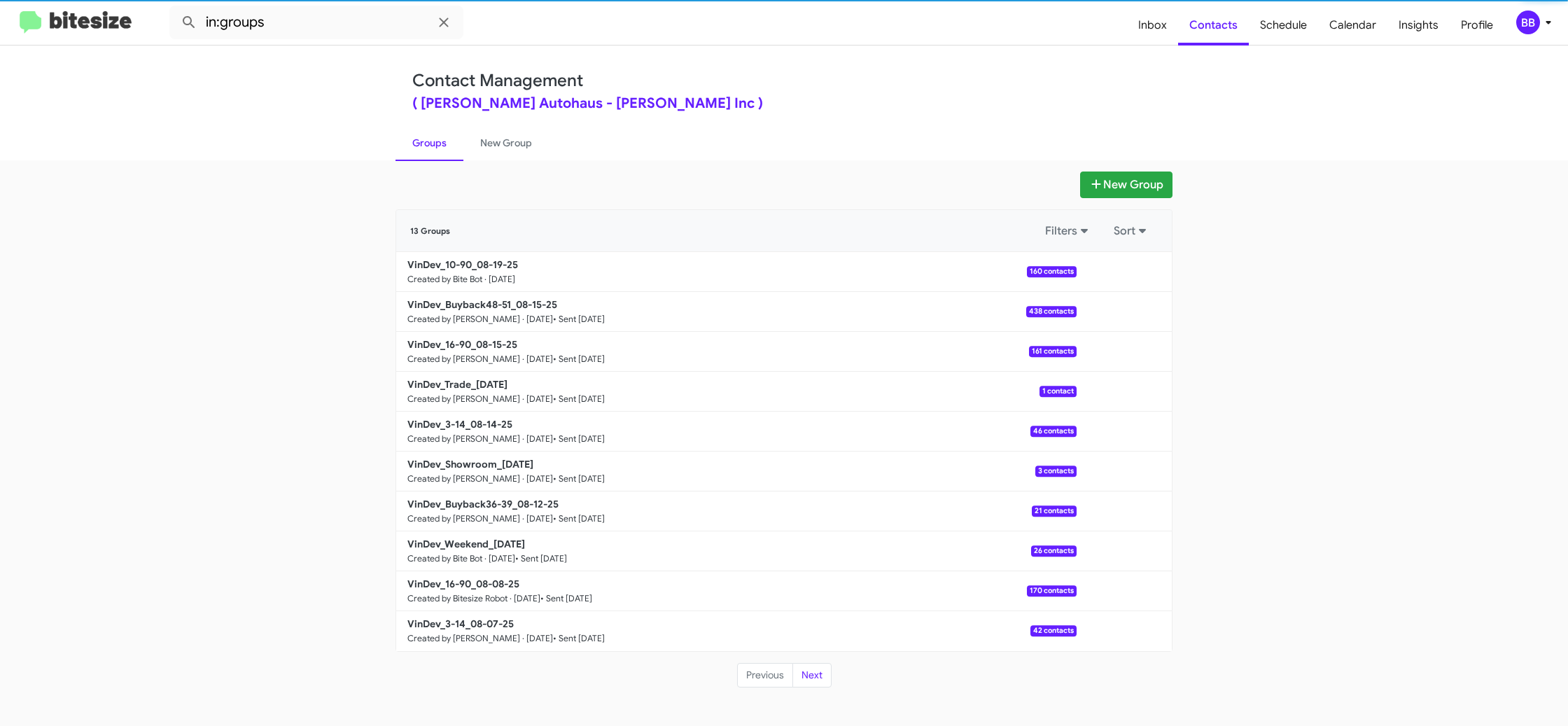
click at [457, 158] on link "Groups" at bounding box center [429, 142] width 68 height 37
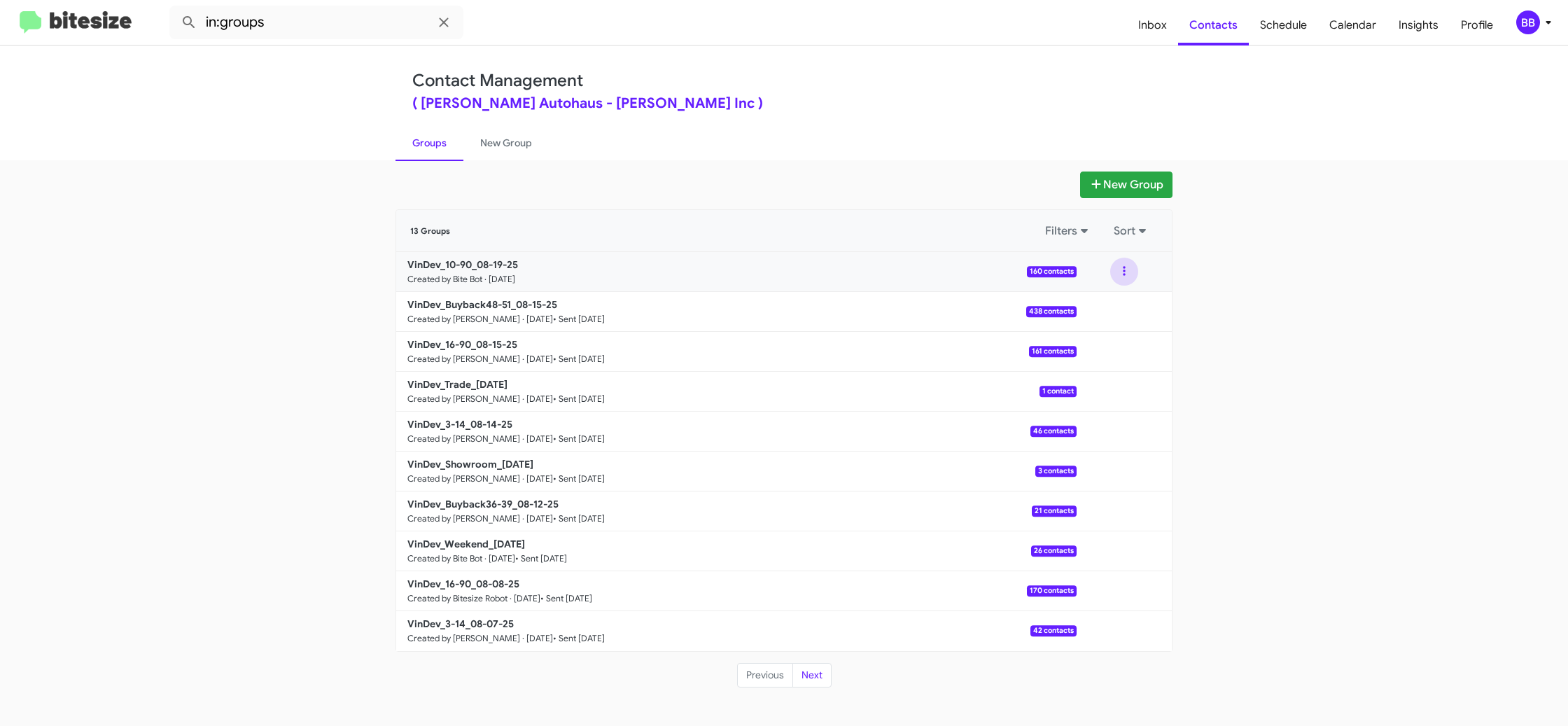
drag, startPoint x: 1134, startPoint y: 271, endPoint x: 1129, endPoint y: 280, distance: 10.3
click at [1134, 271] on button at bounding box center [1123, 271] width 28 height 28
click at [1127, 297] on button "View contacts" at bounding box center [1082, 308] width 112 height 33
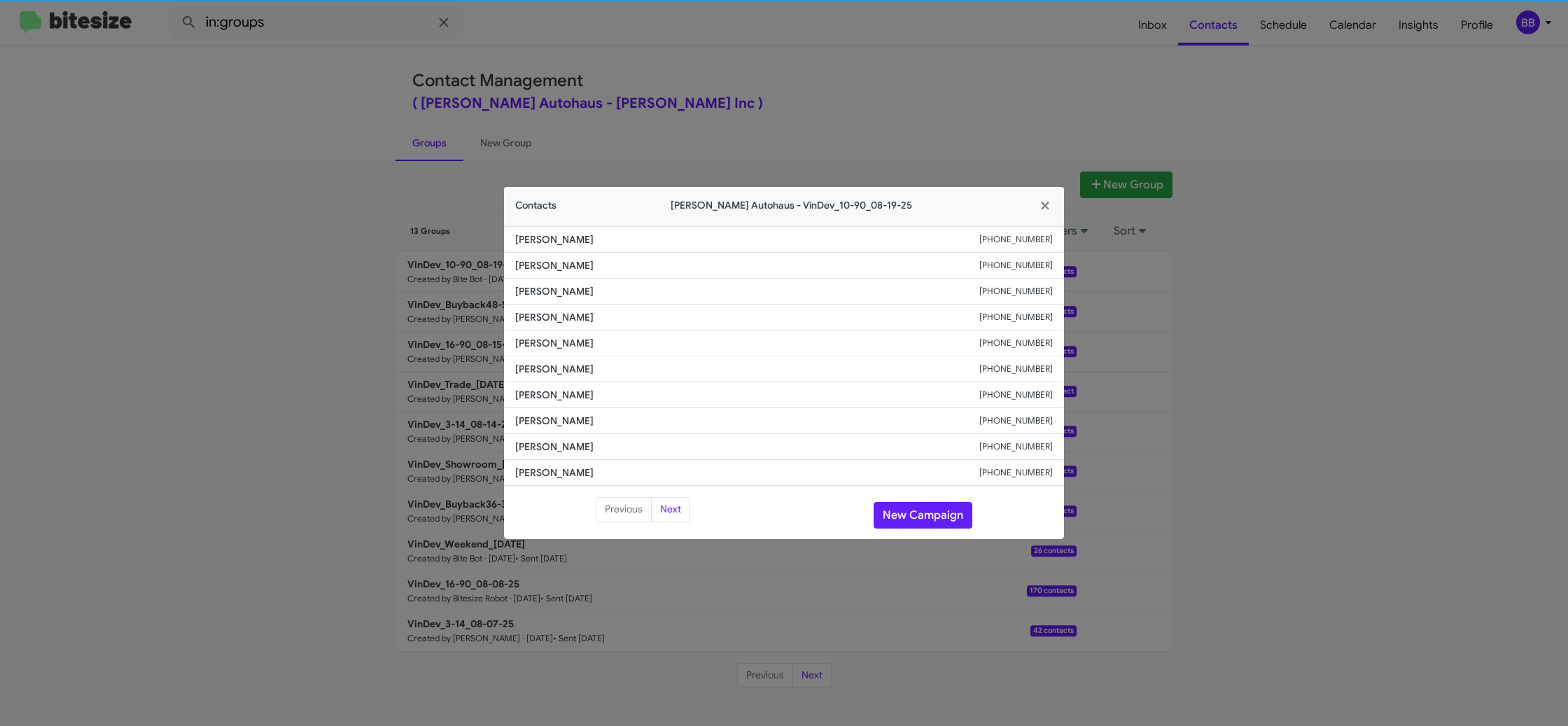
click at [548, 364] on span "Roman Gromyak" at bounding box center [747, 369] width 464 height 14
copy span "Roman Gromyak"
click at [914, 521] on button "New Campaign" at bounding box center [923, 515] width 99 height 26
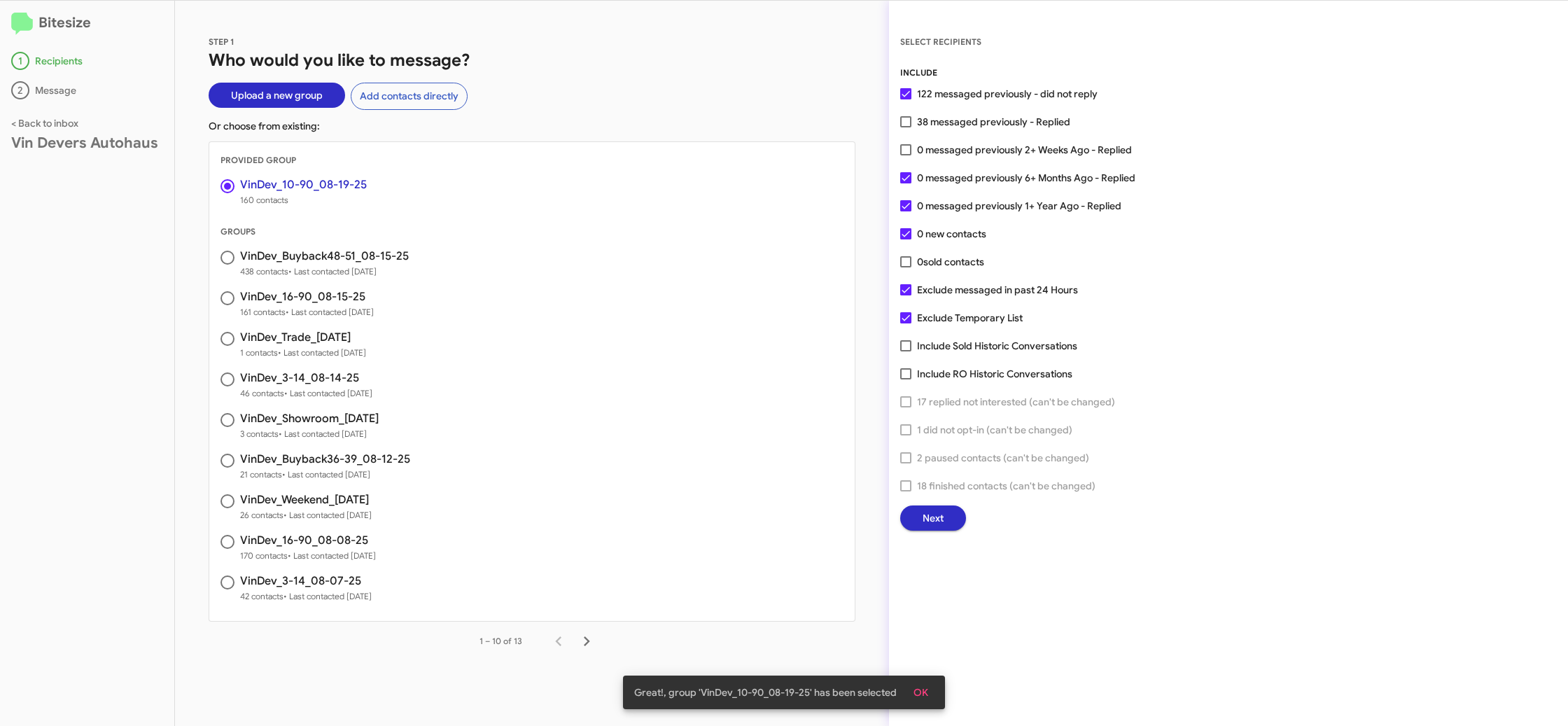
click at [948, 155] on span "0 messaged previously 2+ Weeks Ago - Replied" at bounding box center [1024, 150] width 215 height 17
click at [905, 155] on input "0 messaged previously 2+ Weeks Ago - Replied" at bounding box center [905, 155] width 1 height 1
checkbox input "true"
click at [951, 533] on div "SELECT RECIPIENTS INCLUDE 122 messaged previously - did not reply 38 messaged p…" at bounding box center [1228, 363] width 679 height 725
click at [941, 521] on span "Next" at bounding box center [933, 518] width 21 height 26
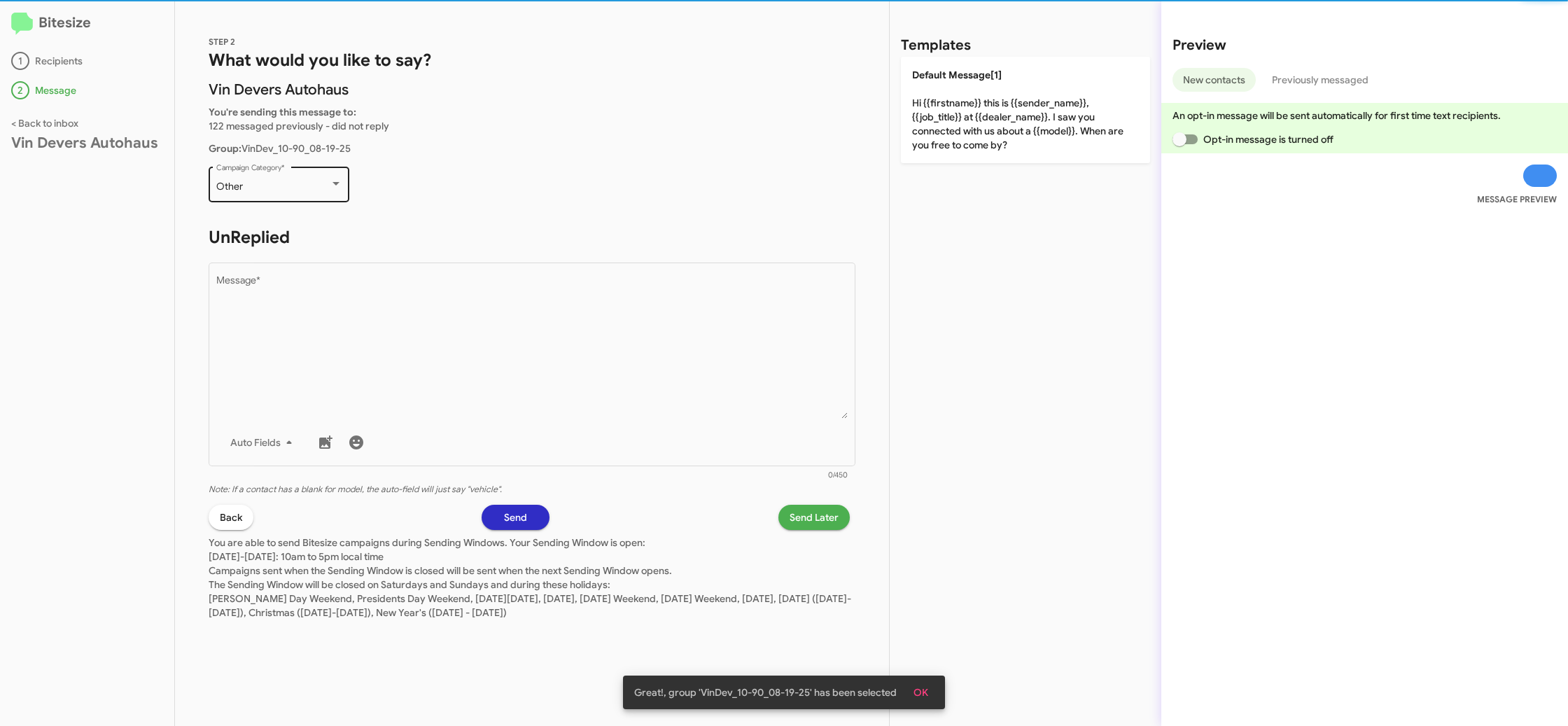
click at [254, 193] on div "Other Campaign Category *" at bounding box center [279, 182] width 126 height 38
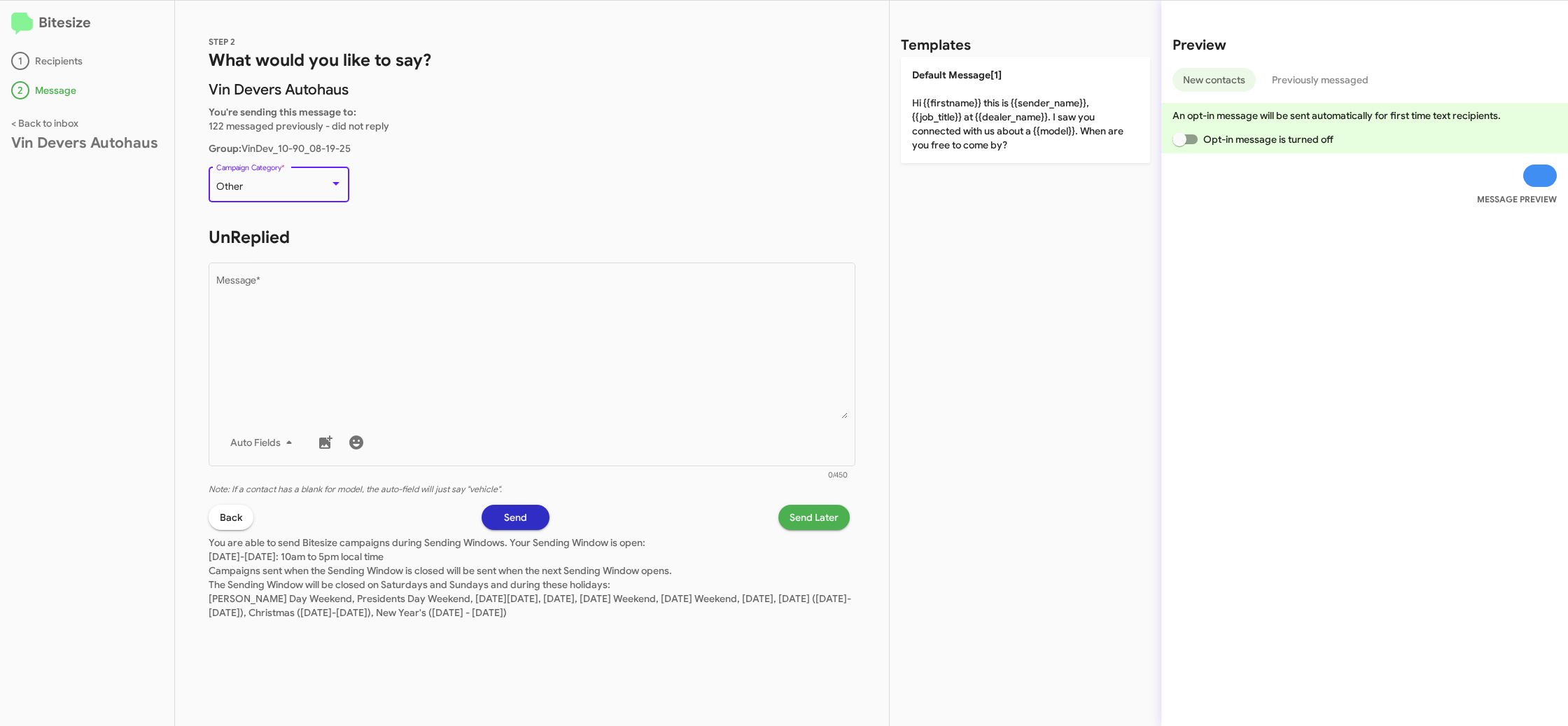
scroll to position [30, 0]
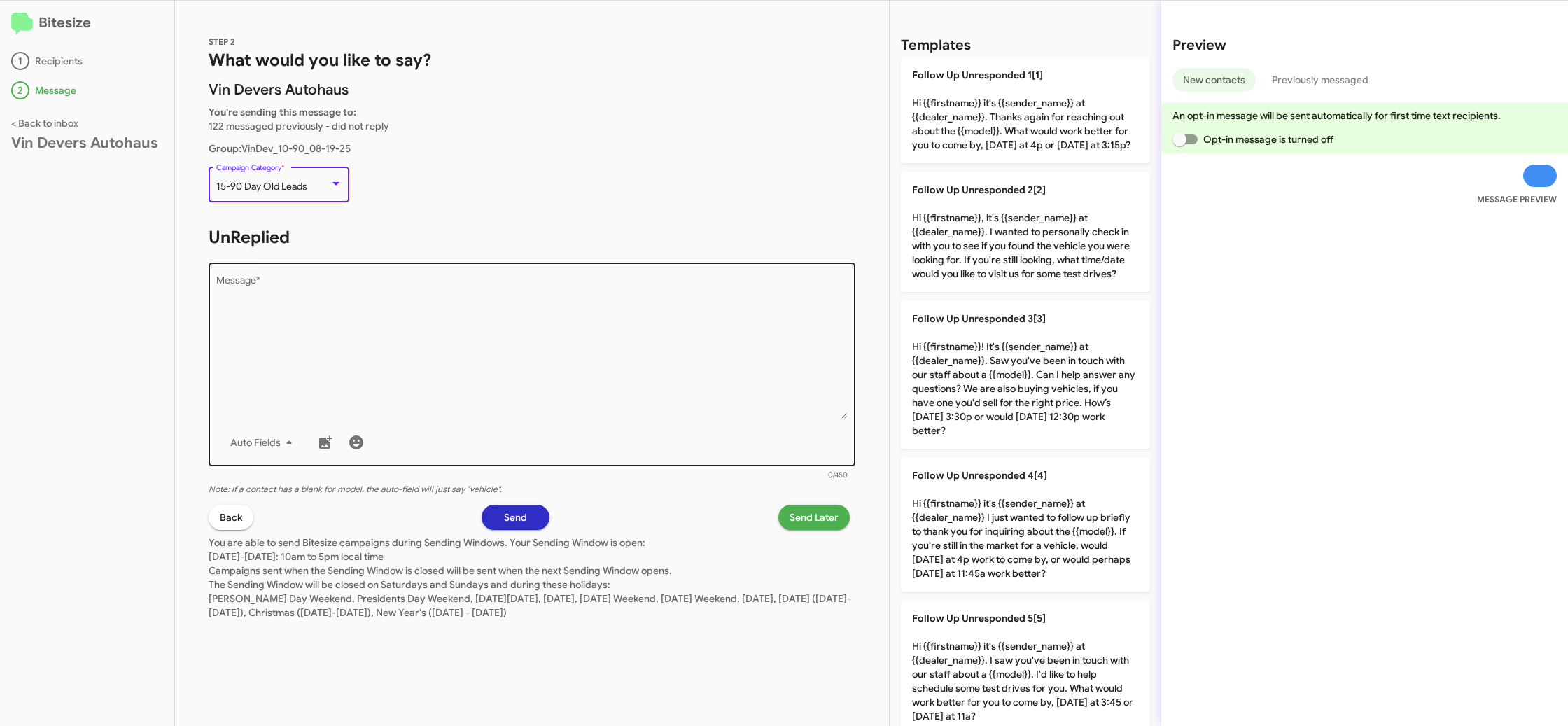
drag, startPoint x: 524, startPoint y: 389, endPoint x: 517, endPoint y: 384, distance: 8.6
click at [517, 384] on textarea "Message *" at bounding box center [532, 348] width 632 height 143
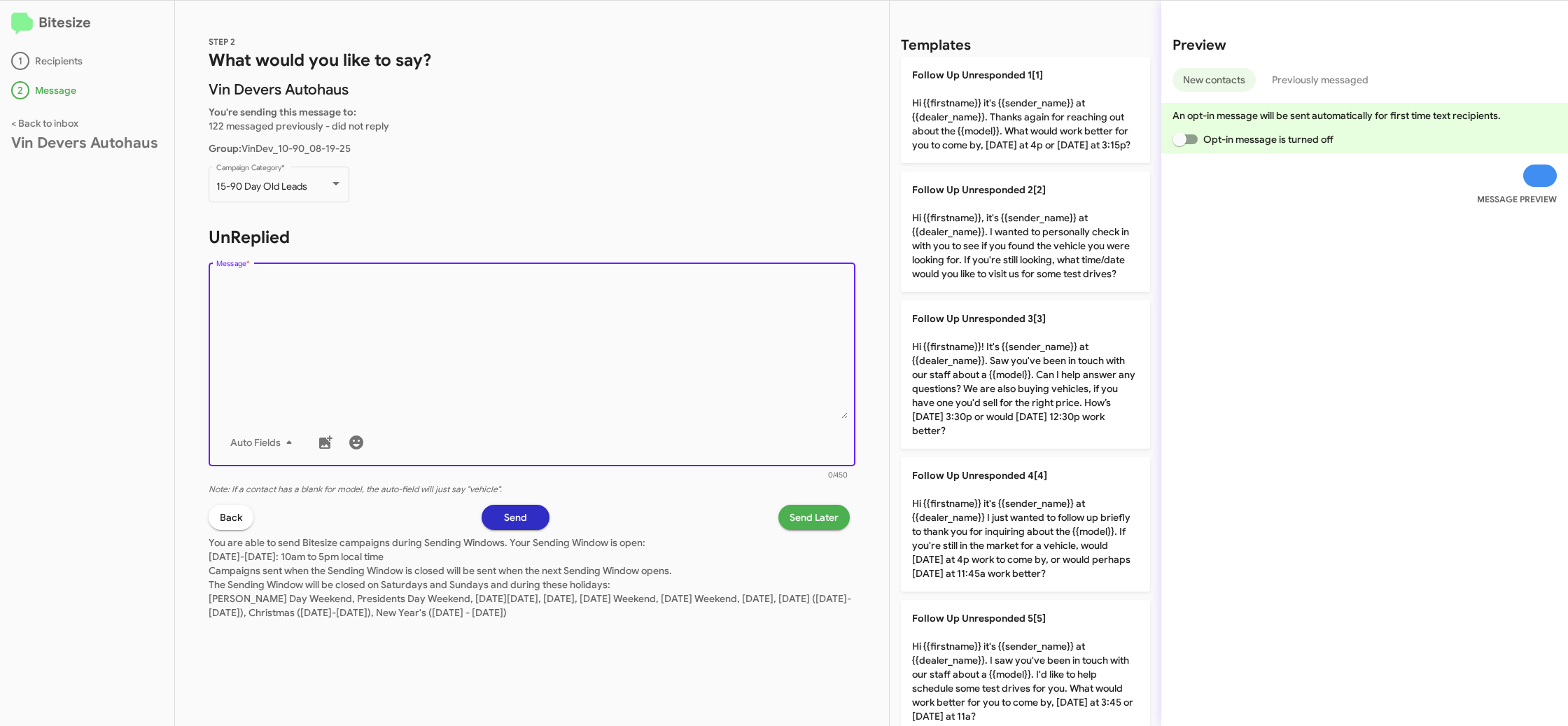
click at [517, 384] on textarea "Message *" at bounding box center [532, 348] width 632 height 143
drag, startPoint x: 997, startPoint y: 202, endPoint x: 755, endPoint y: 375, distance: 297.5
click at [992, 196] on span "Follow Up Unresponded 2[2]" at bounding box center [979, 189] width 134 height 13
type textarea "Hi {{firstname}}, it's {{sender_name}} at {{dealer_name}}. I wanted to personal…"
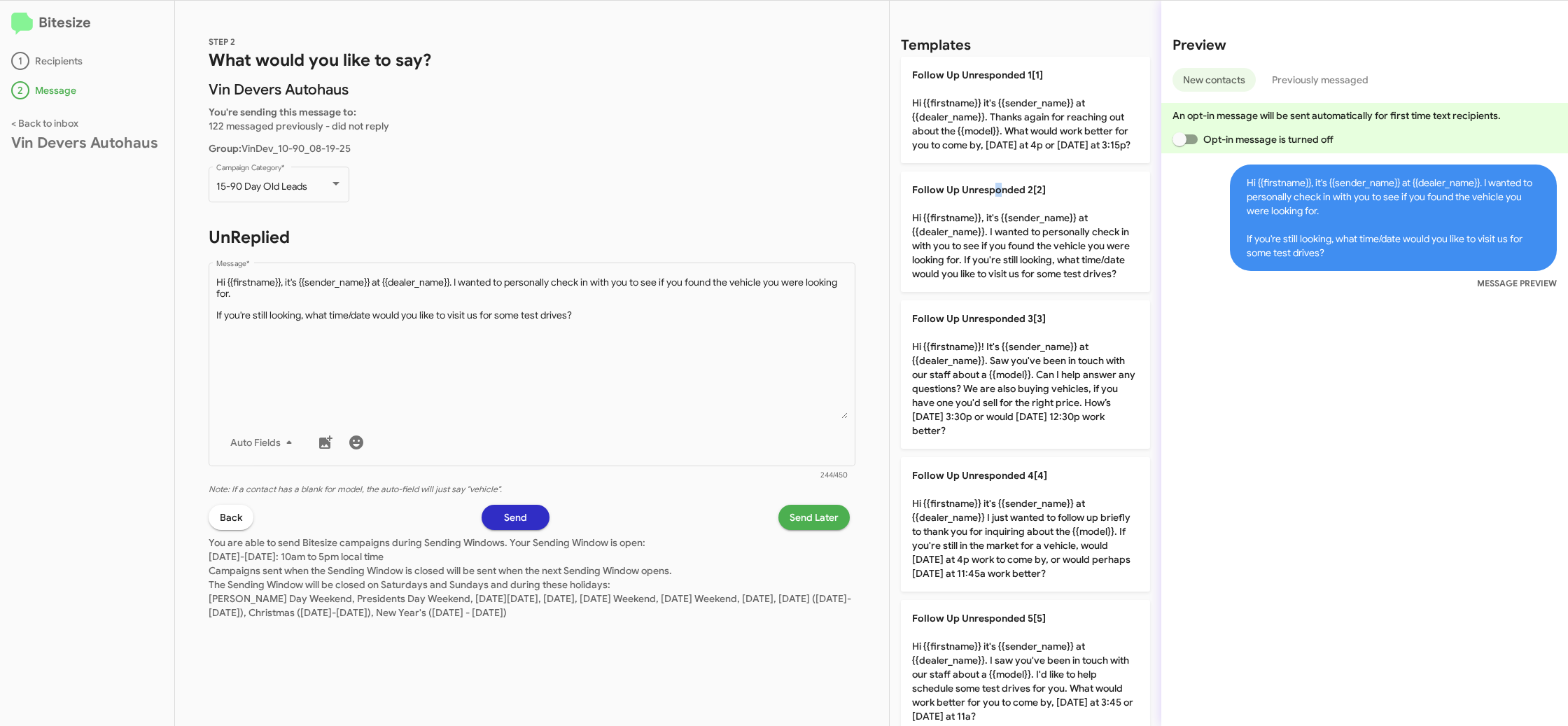
click at [807, 516] on span "Send Later" at bounding box center [814, 517] width 49 height 26
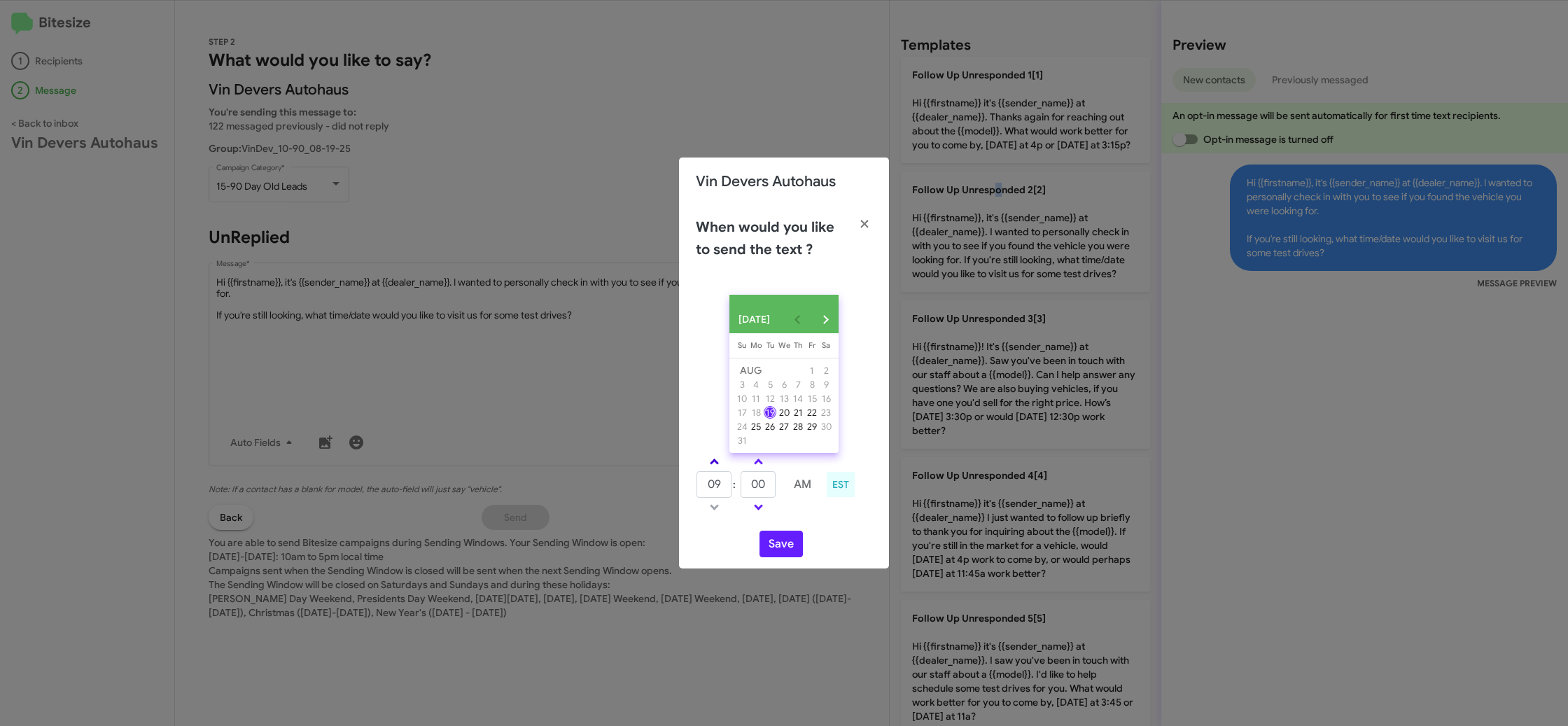
click at [715, 465] on link at bounding box center [714, 461] width 25 height 16
type input "10"
click at [755, 468] on span at bounding box center [758, 463] width 9 height 9
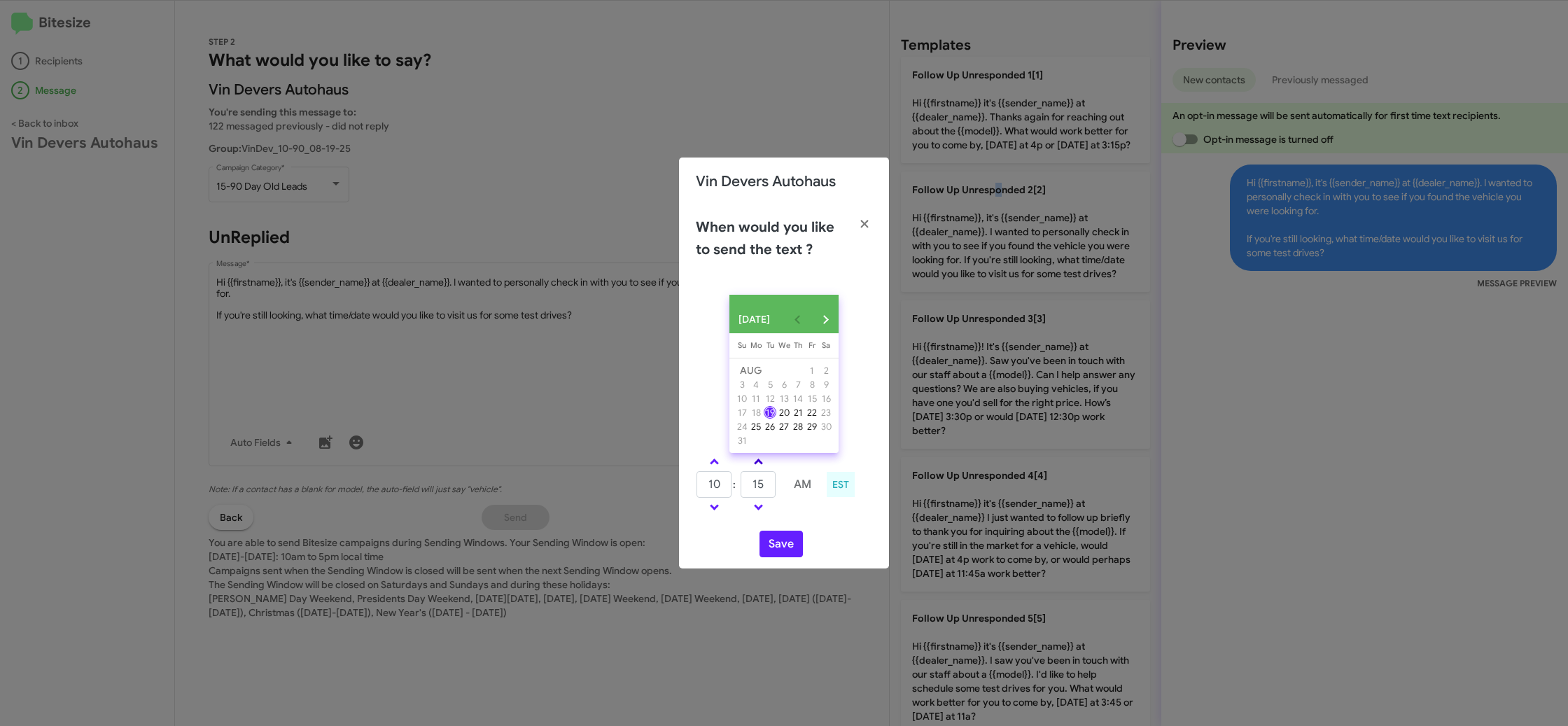
click at [755, 468] on span at bounding box center [758, 463] width 9 height 9
click at [756, 468] on span at bounding box center [758, 463] width 9 height 9
click at [754, 470] on link at bounding box center [758, 461] width 25 height 16
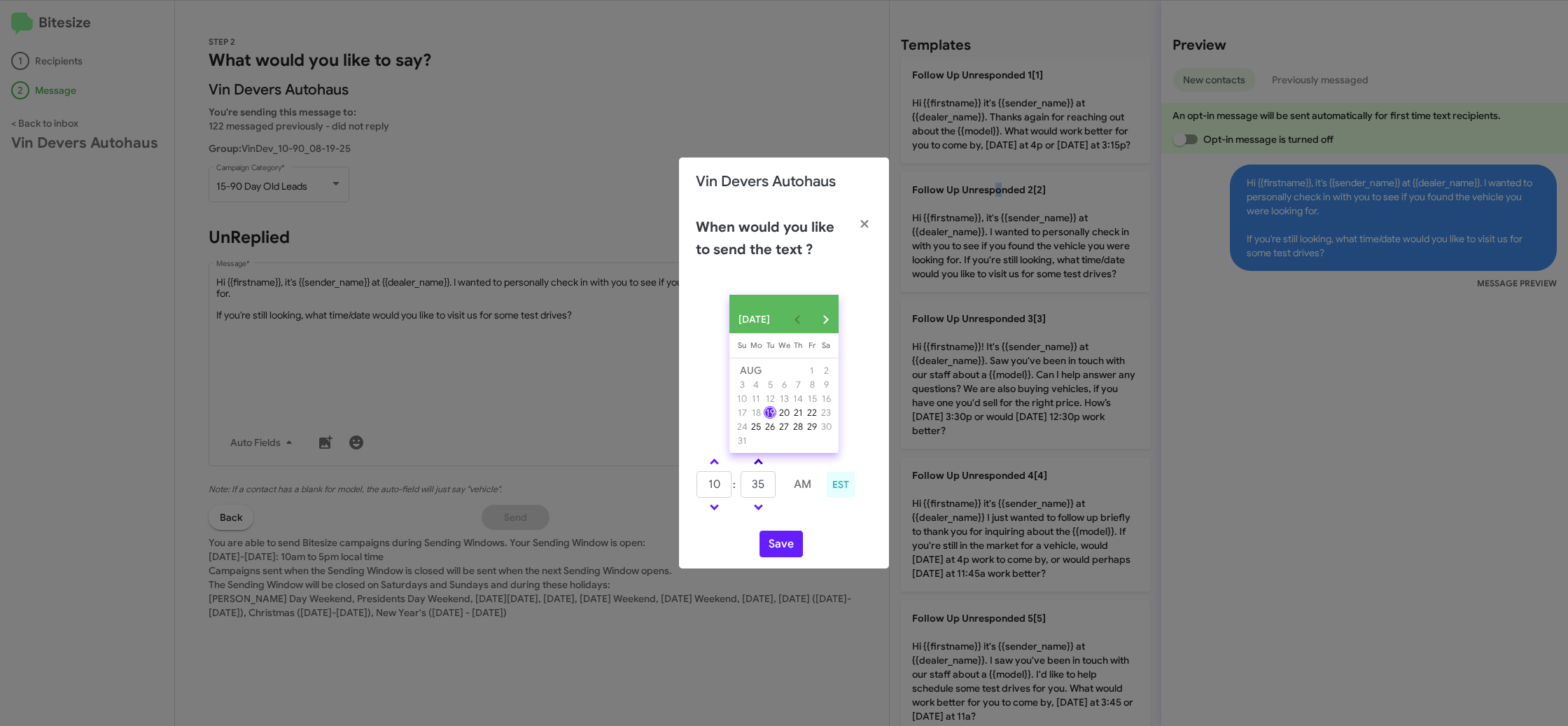
type input "40"
click at [793, 557] on button "Save" at bounding box center [781, 544] width 43 height 26
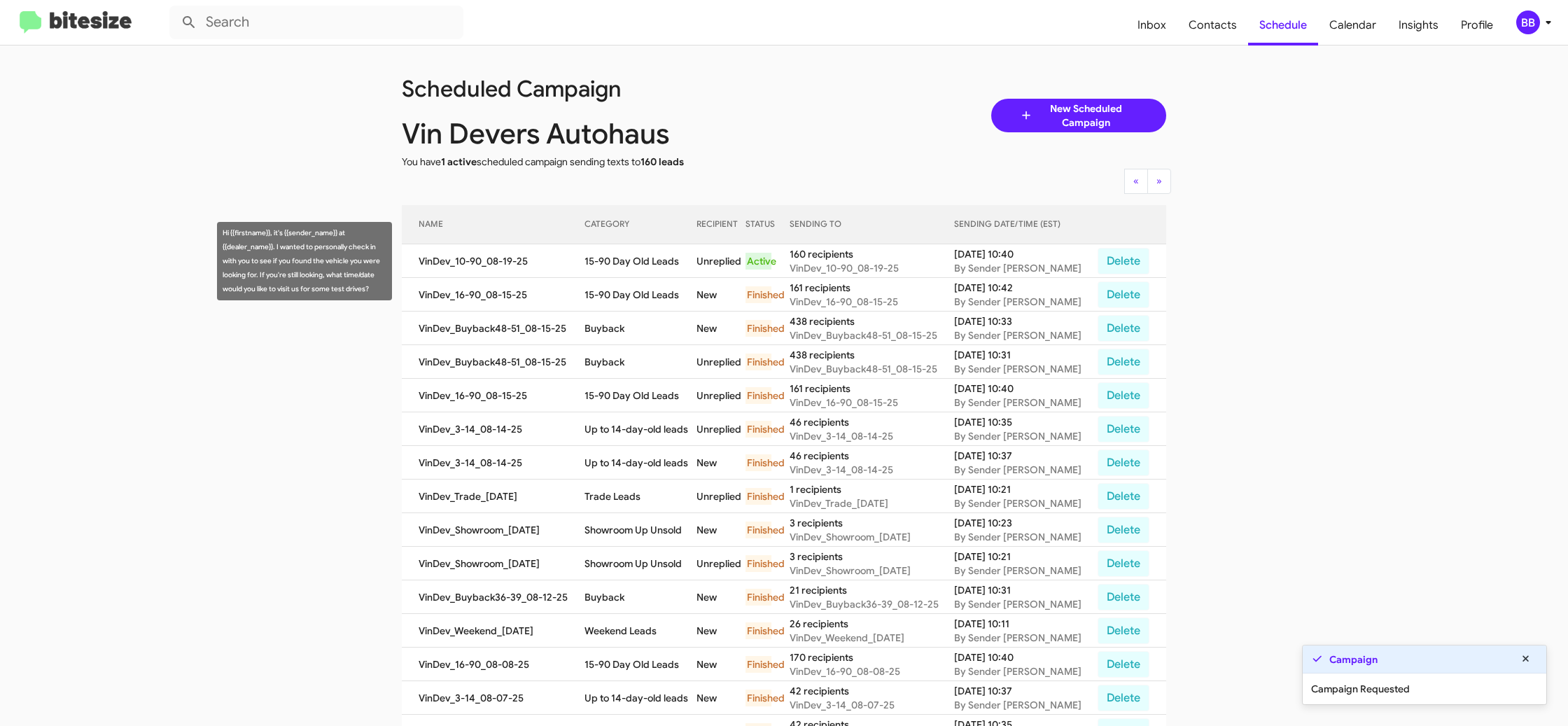
click at [627, 260] on td "15-90 Day Old Leads" at bounding box center [640, 261] width 112 height 33
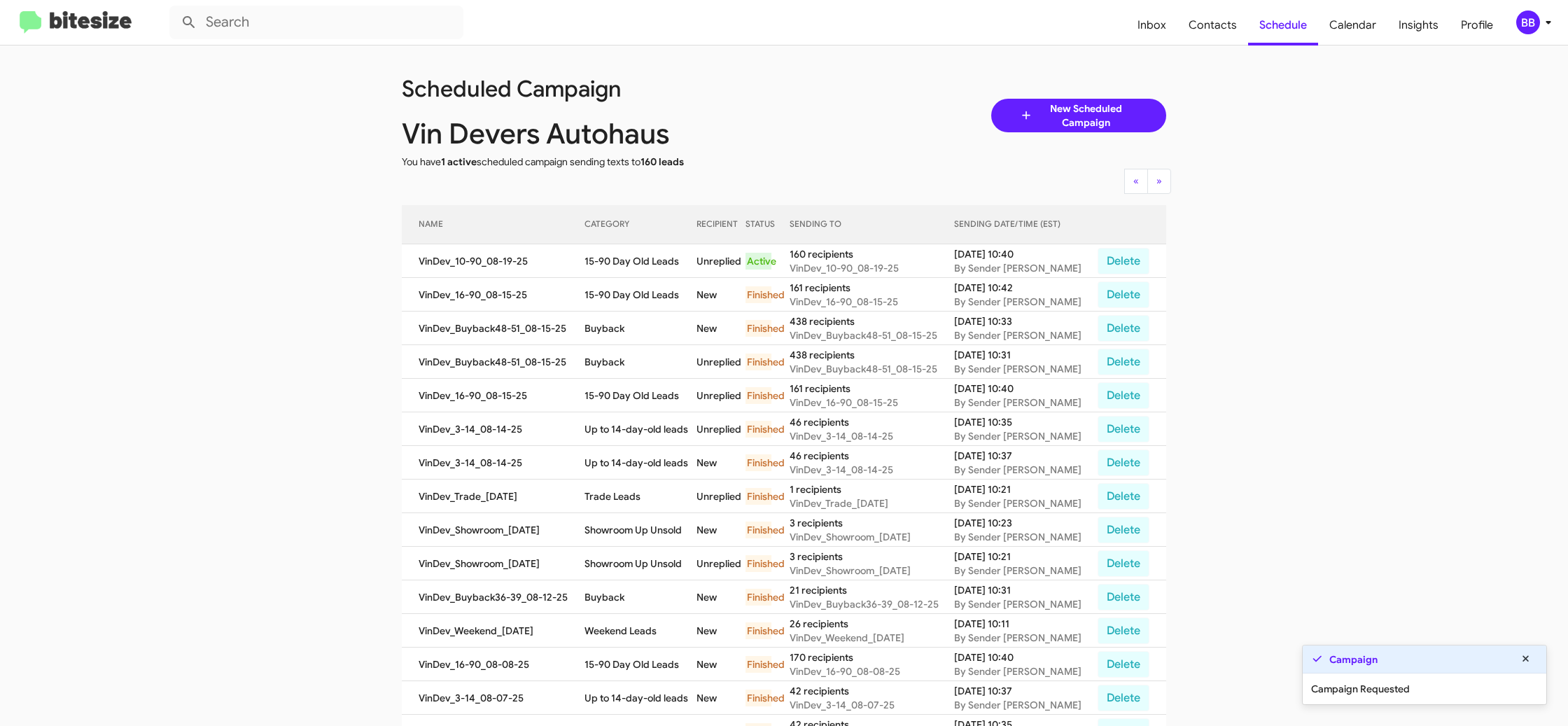
click at [627, 260] on td "15-90 Day Old Leads" at bounding box center [640, 261] width 112 height 33
drag, startPoint x: 627, startPoint y: 260, endPoint x: 627, endPoint y: 268, distance: 8.0
click at [626, 261] on td "15-90 Day Old Leads" at bounding box center [640, 261] width 112 height 33
copy td "15-90 Day Old Leads"
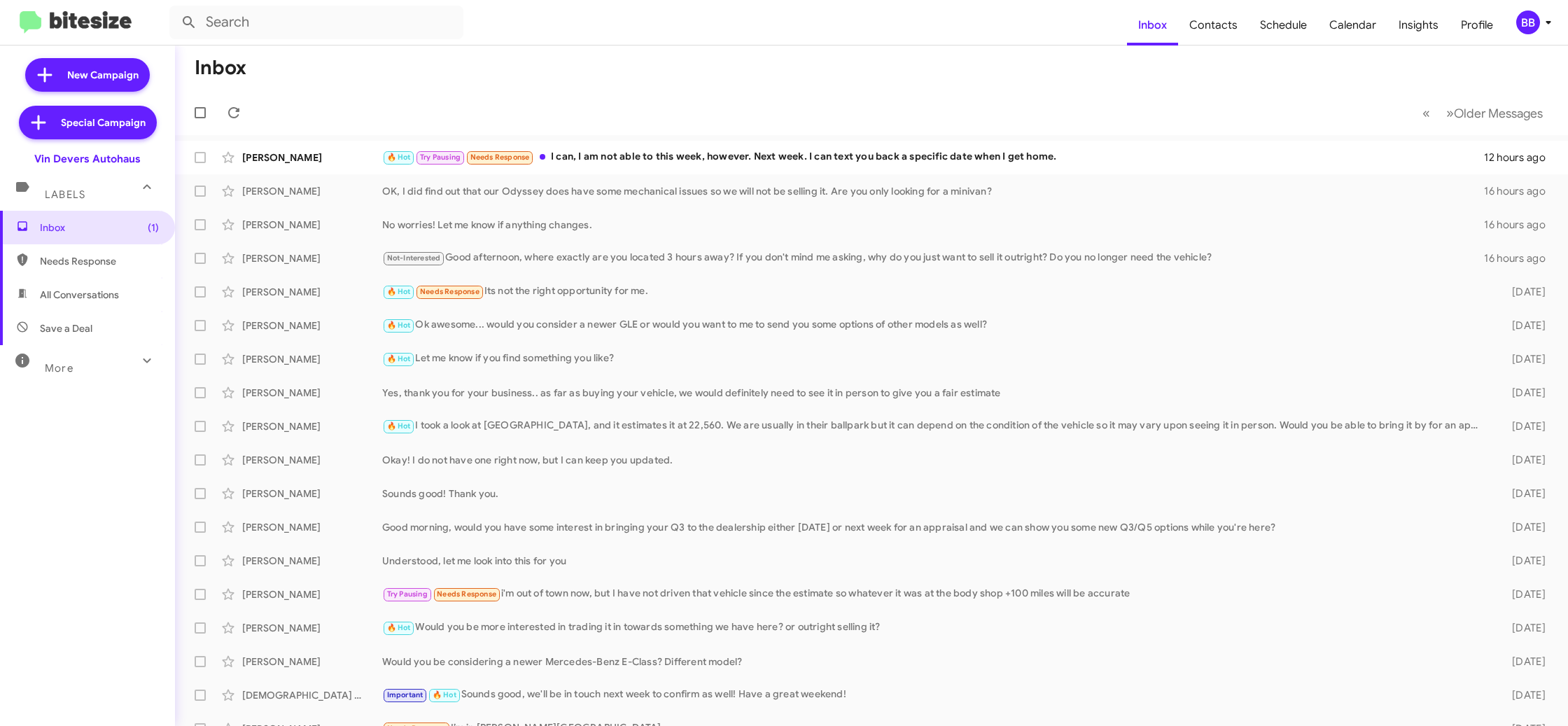
click at [1518, 22] on div "BB" at bounding box center [1528, 22] width 24 height 24
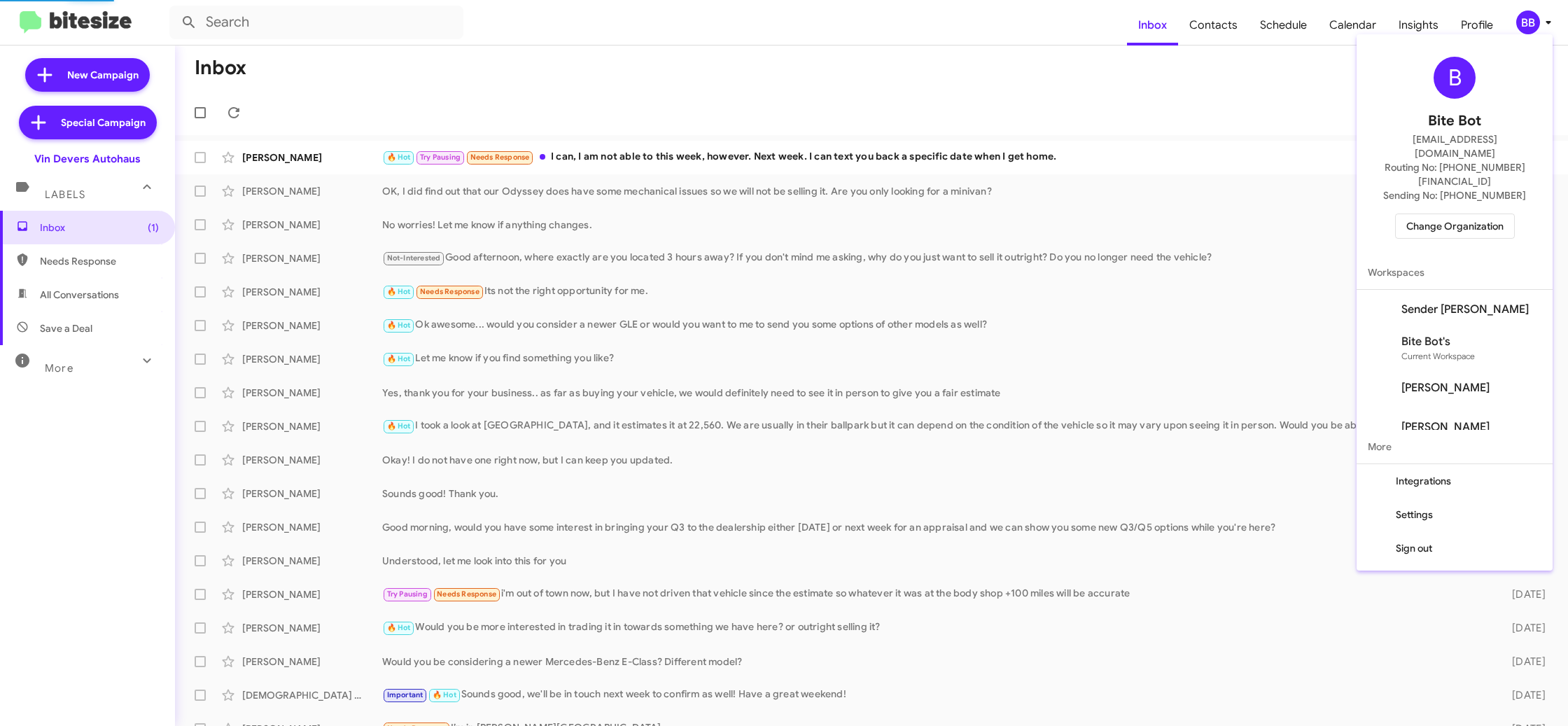
click at [1479, 214] on span "Change Organization" at bounding box center [1455, 226] width 97 height 24
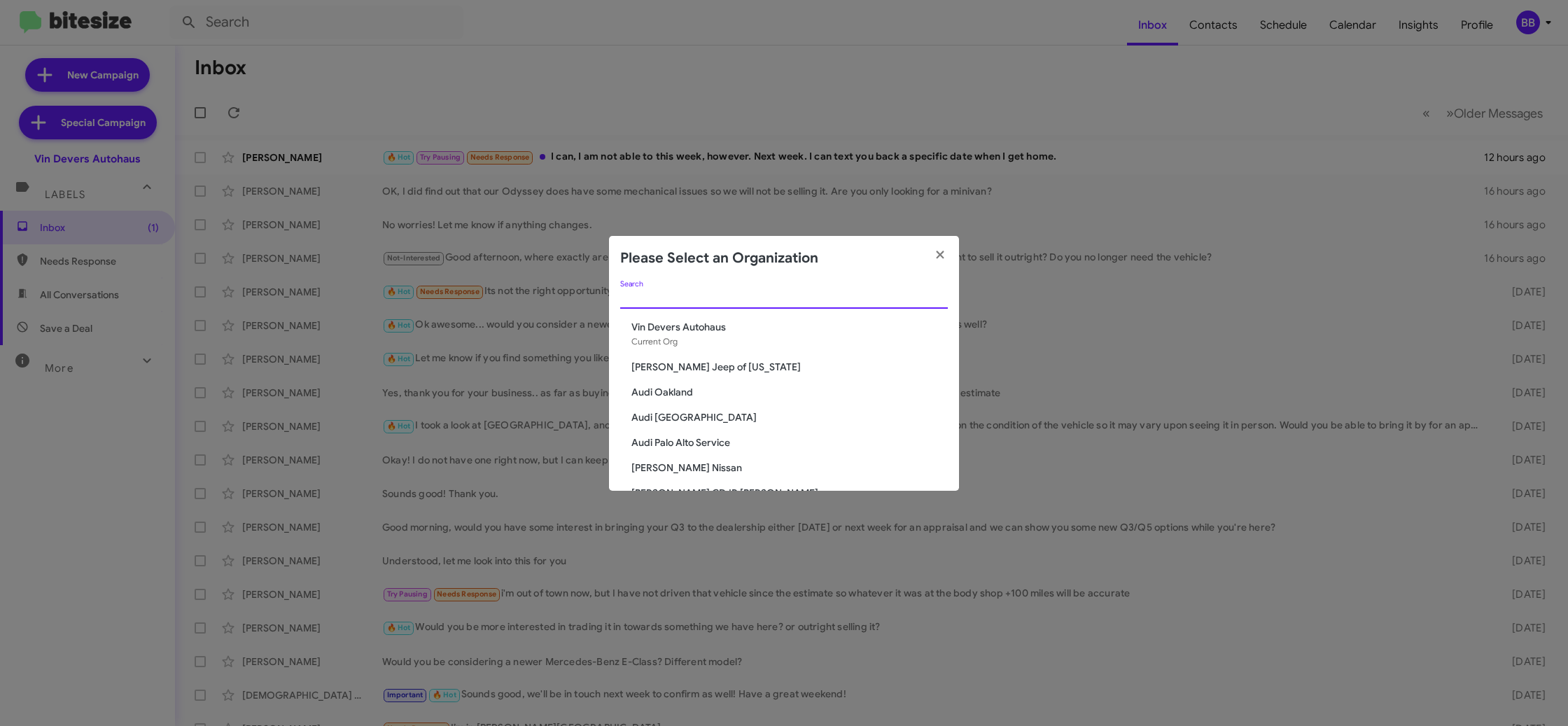
click at [678, 298] on input "Search" at bounding box center [784, 297] width 328 height 11
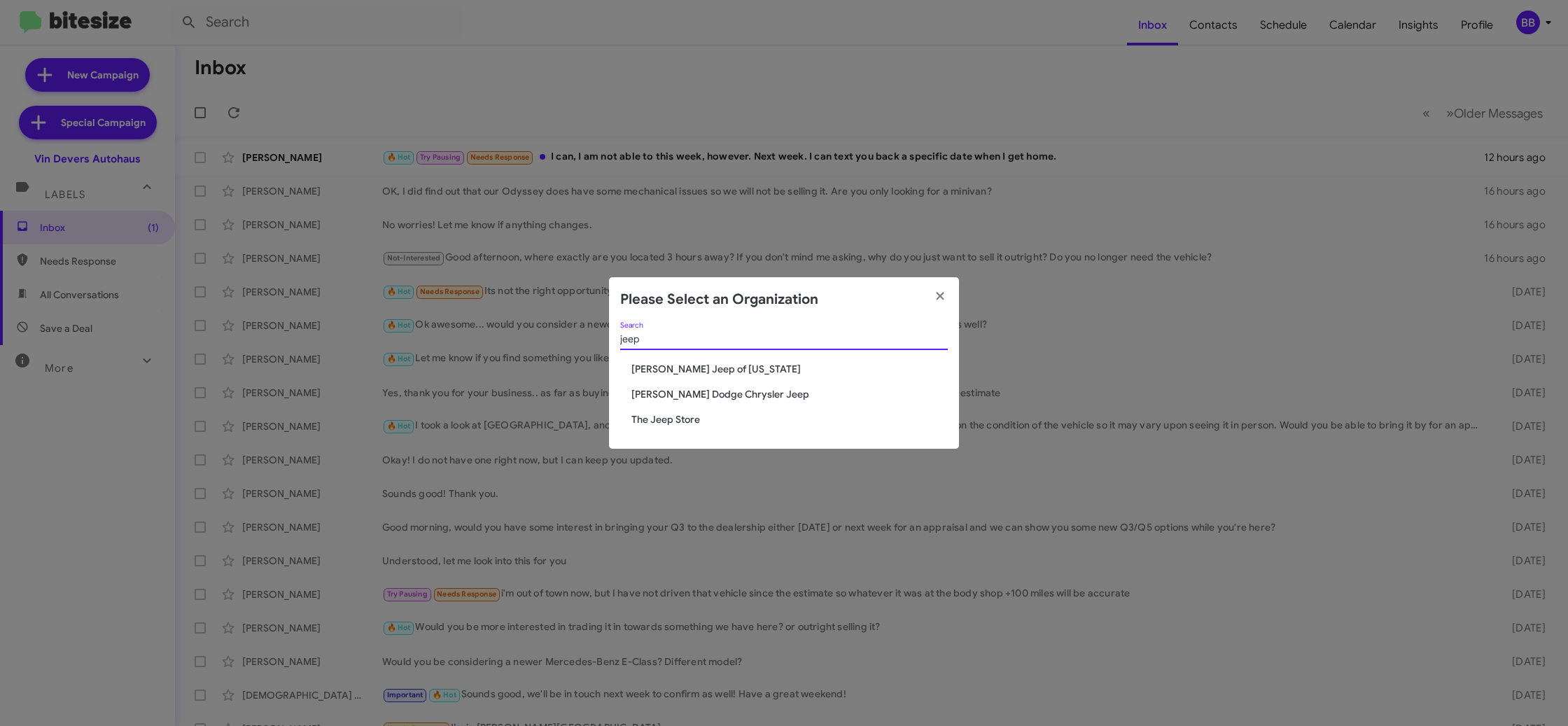
type input "jeep"
click at [685, 424] on span "The Jeep Store" at bounding box center [789, 419] width 316 height 14
click at [690, 418] on span "The Jeep Store" at bounding box center [789, 419] width 316 height 14
click at [689, 414] on span "The Jeep Store" at bounding box center [789, 419] width 316 height 14
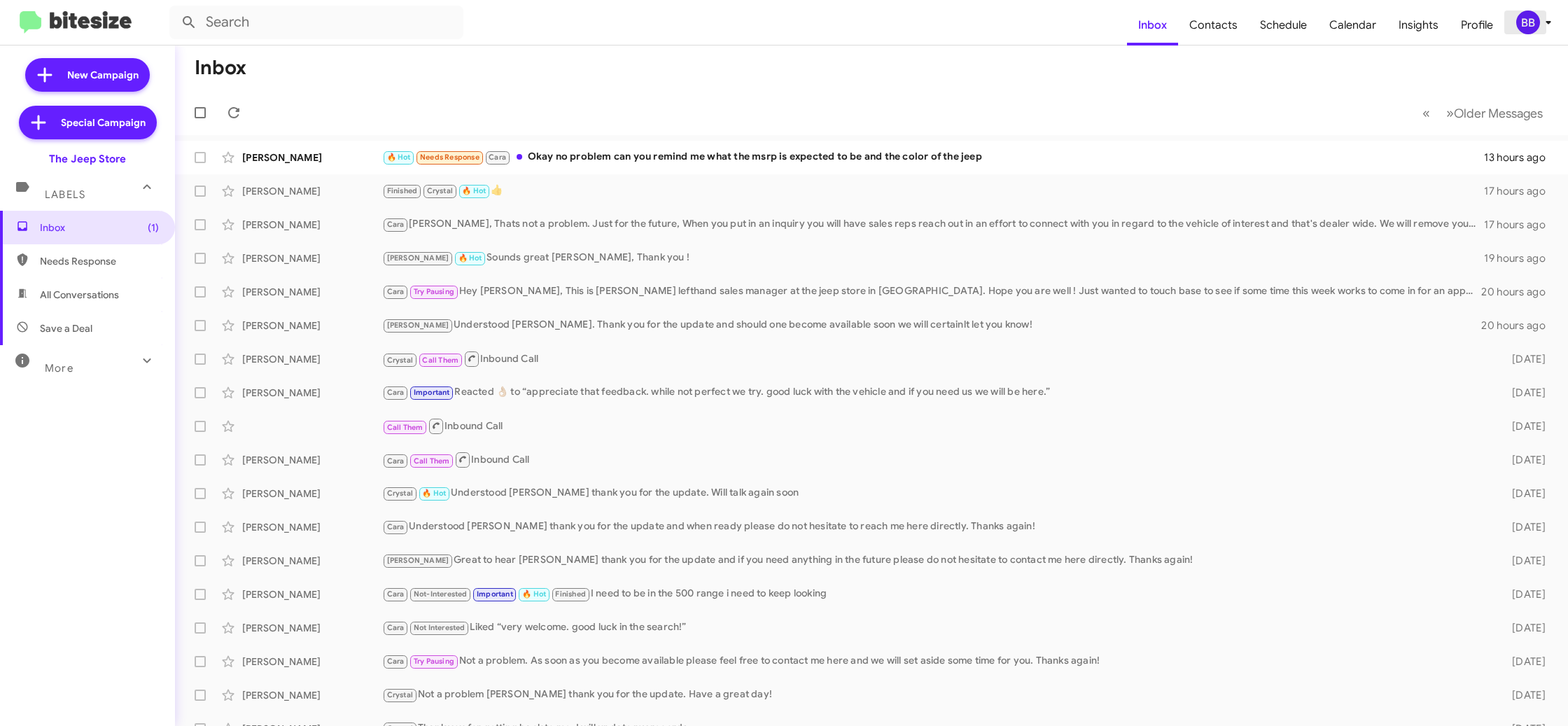
click at [1548, 14] on icon at bounding box center [1548, 22] width 17 height 17
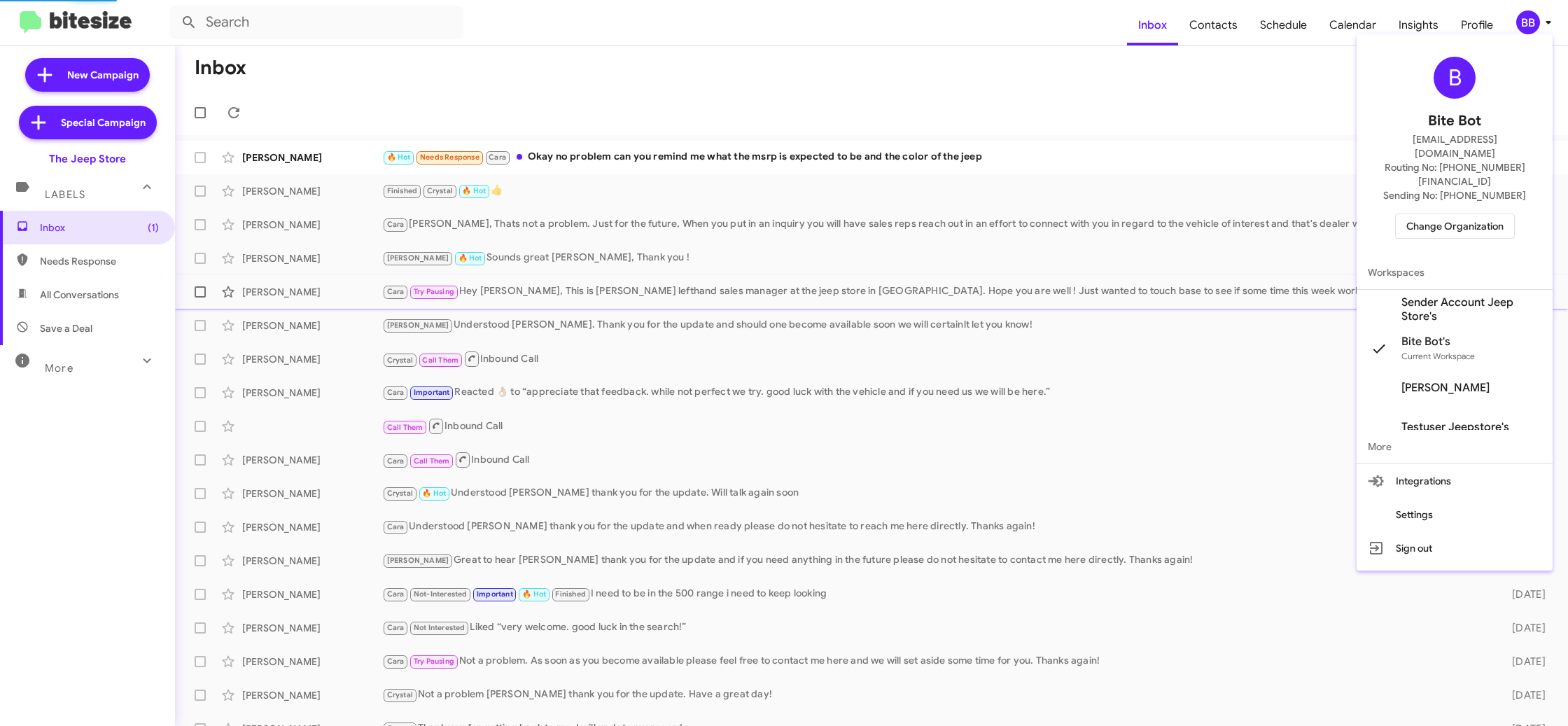
click at [1485, 296] on span "Sender Account Jeep Store's" at bounding box center [1471, 309] width 140 height 28
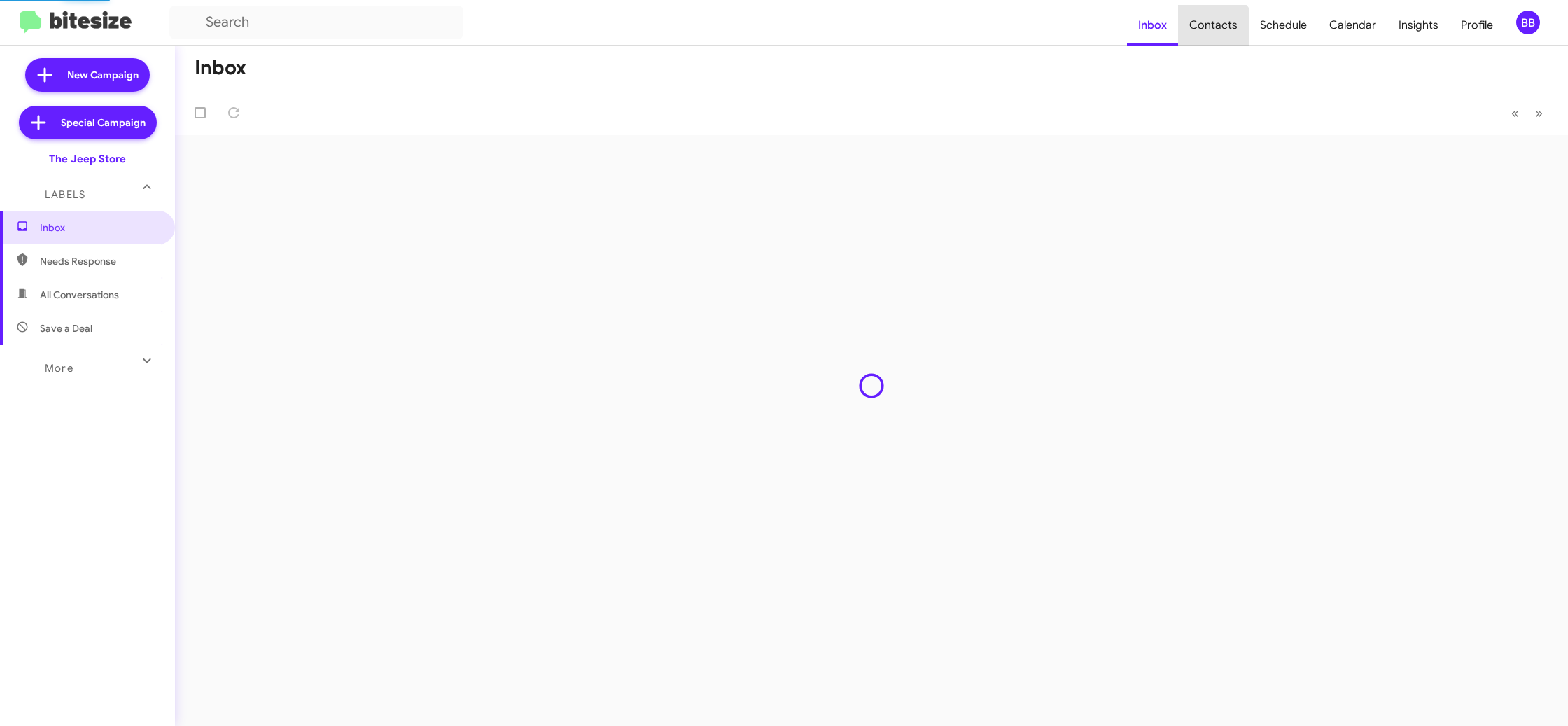
click at [1215, 37] on span "Contacts" at bounding box center [1213, 26] width 71 height 41
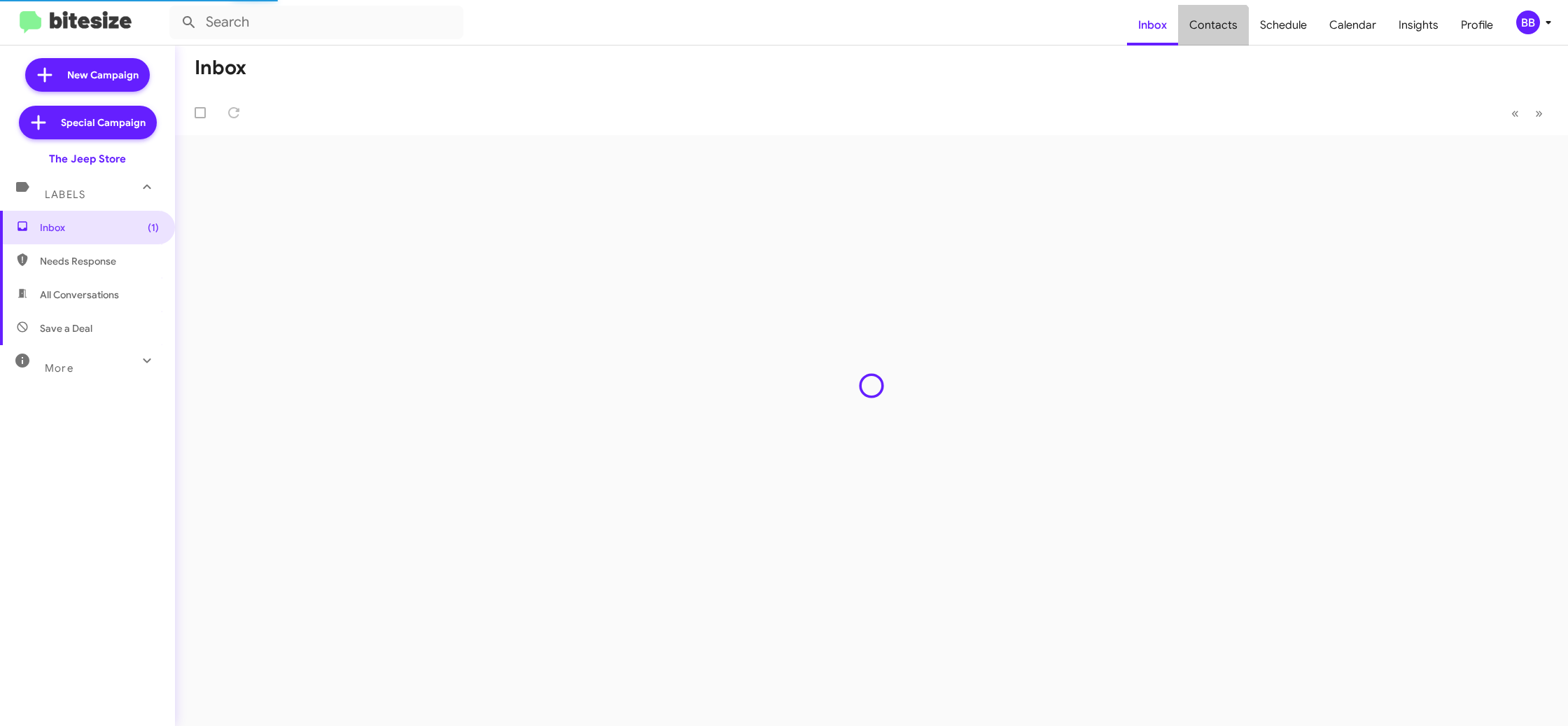
type input "in:groups"
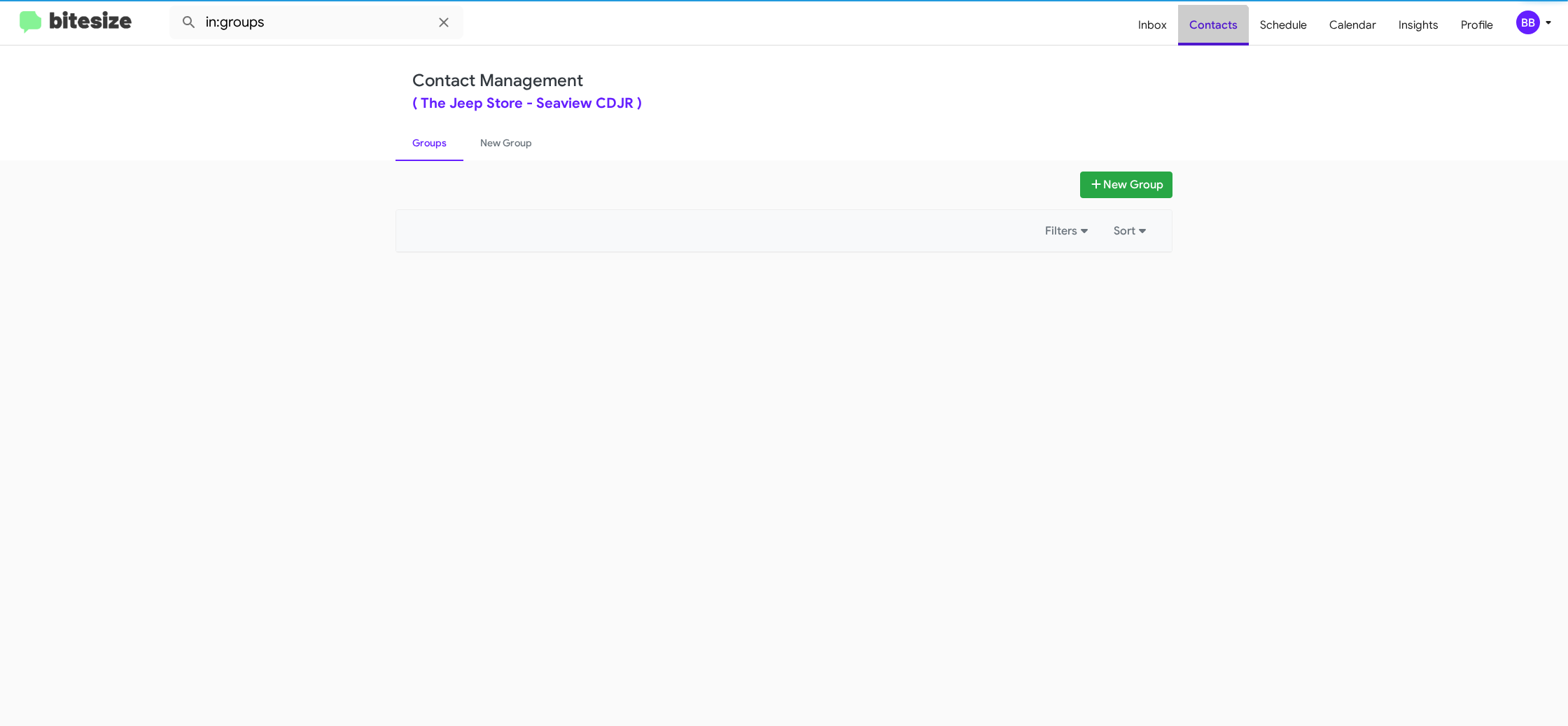
click at [1215, 37] on span "Contacts" at bounding box center [1213, 26] width 71 height 41
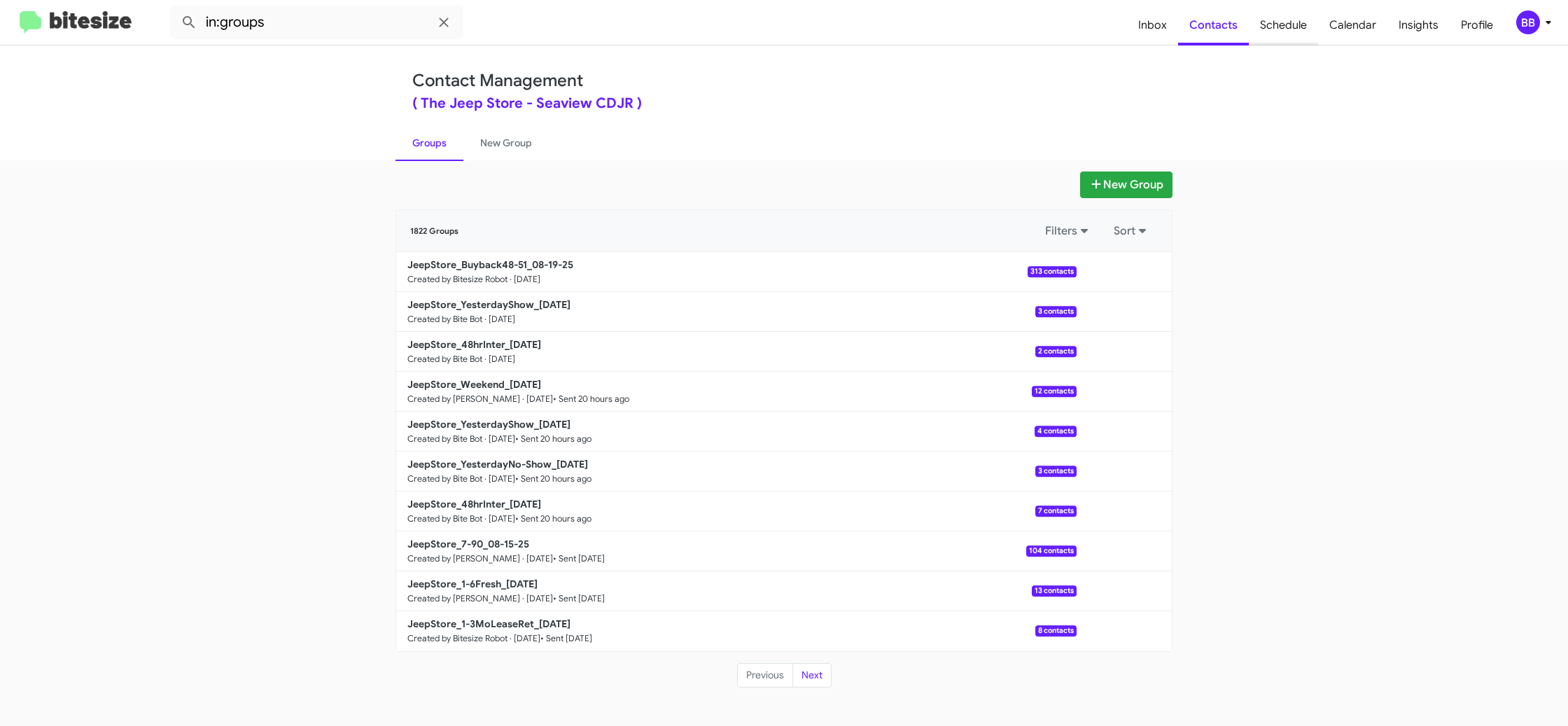
click at [1291, 34] on span "Schedule" at bounding box center [1283, 26] width 69 height 41
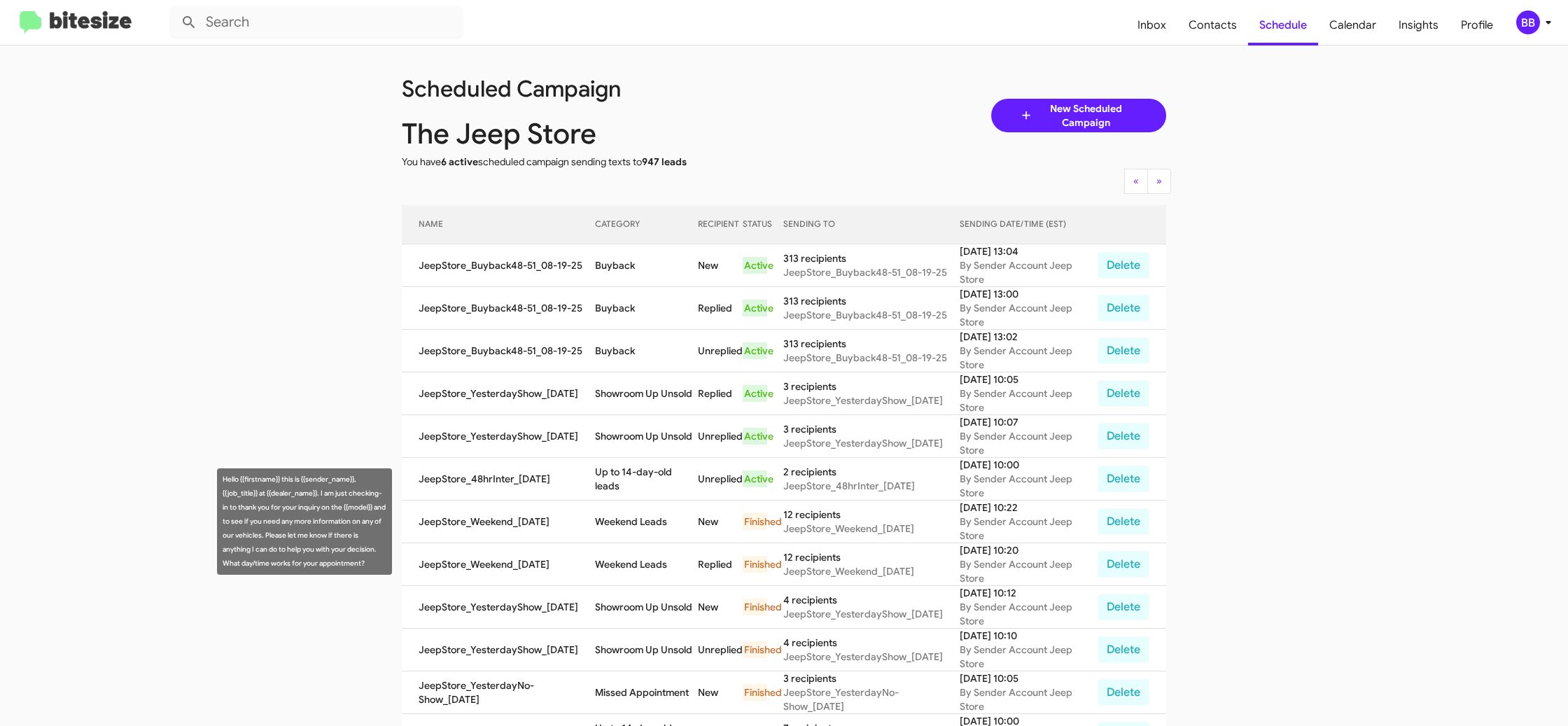
click at [1436, 490] on app-scheduler "Scheduled Campaign The Jeep Store You have 6 active scheduled campaign sending …" at bounding box center [784, 580] width 1568 height 1070
